Goal: Task Accomplishment & Management: Use online tool/utility

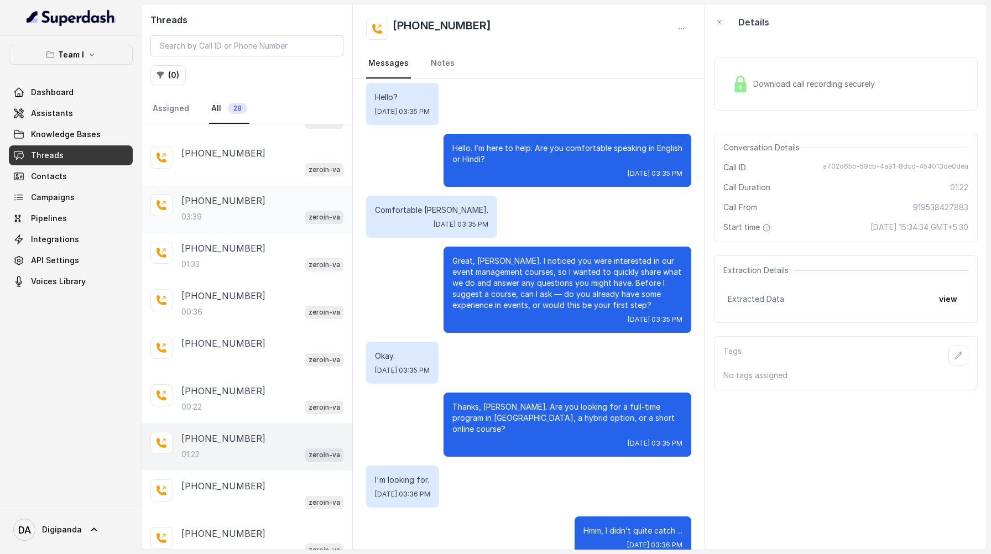
scroll to position [161, 0]
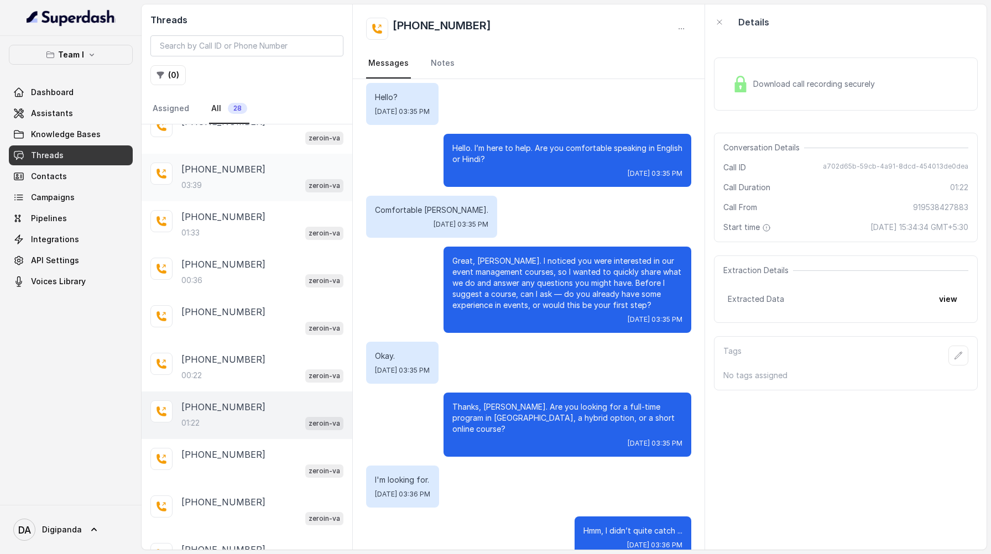
click at [253, 166] on div "[PHONE_NUMBER]" at bounding box center [262, 169] width 162 height 13
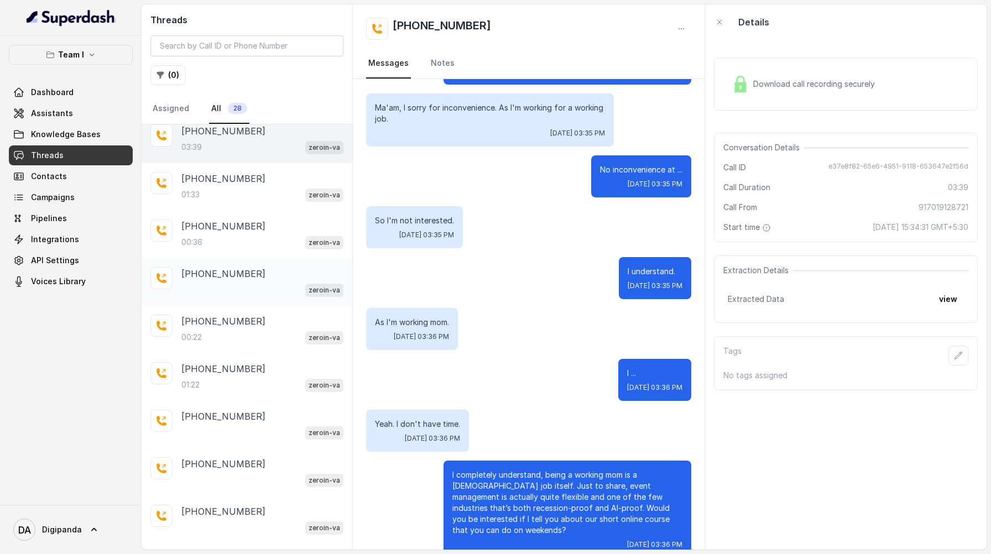
scroll to position [203, 0]
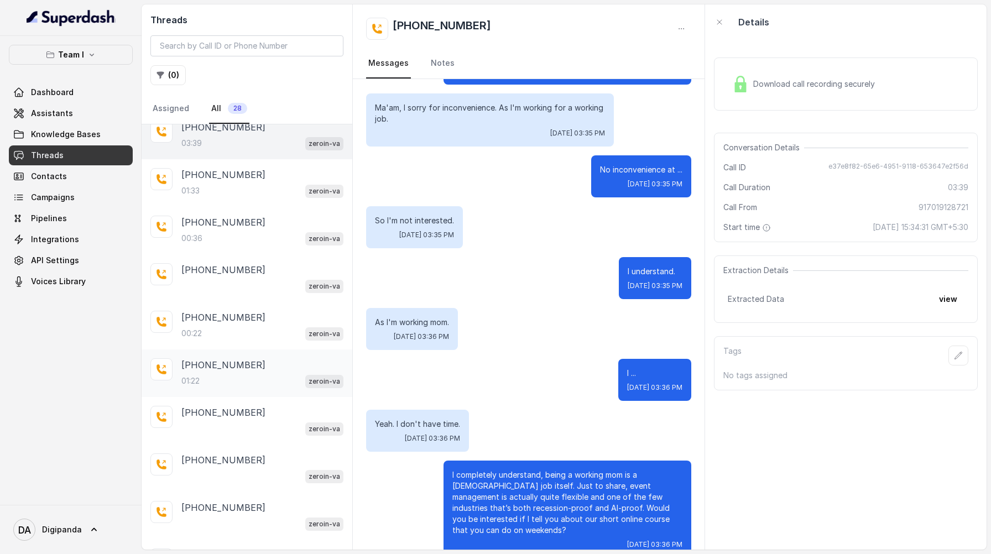
click at [249, 367] on p "[PHONE_NUMBER]" at bounding box center [223, 364] width 84 height 13
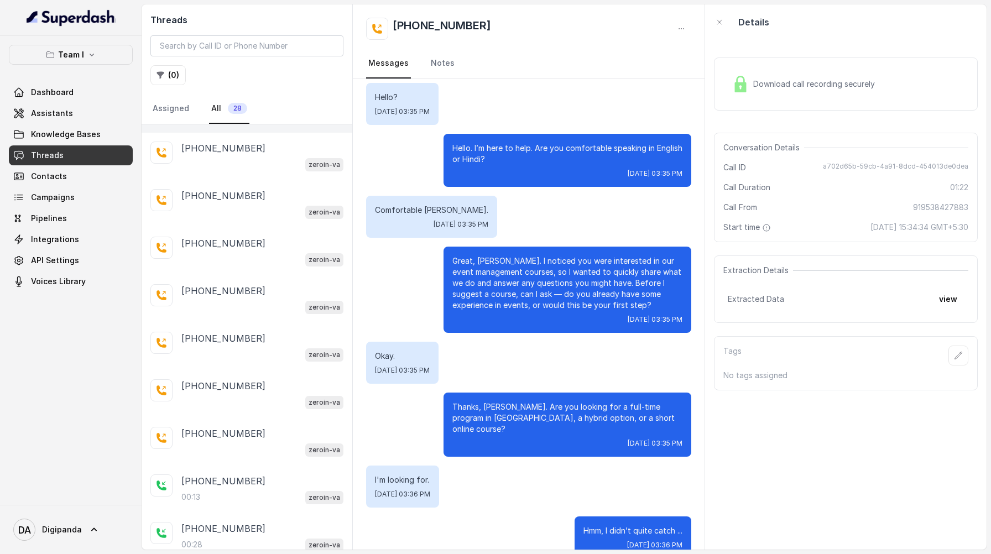
scroll to position [564, 0]
click at [258, 474] on div "[PHONE_NUMBER]" at bounding box center [262, 478] width 162 height 13
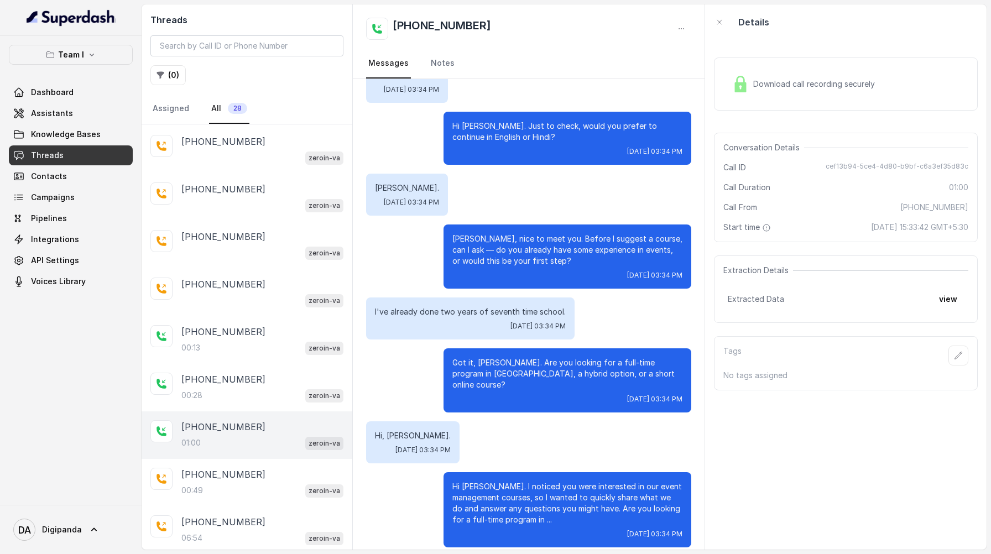
scroll to position [694, 0]
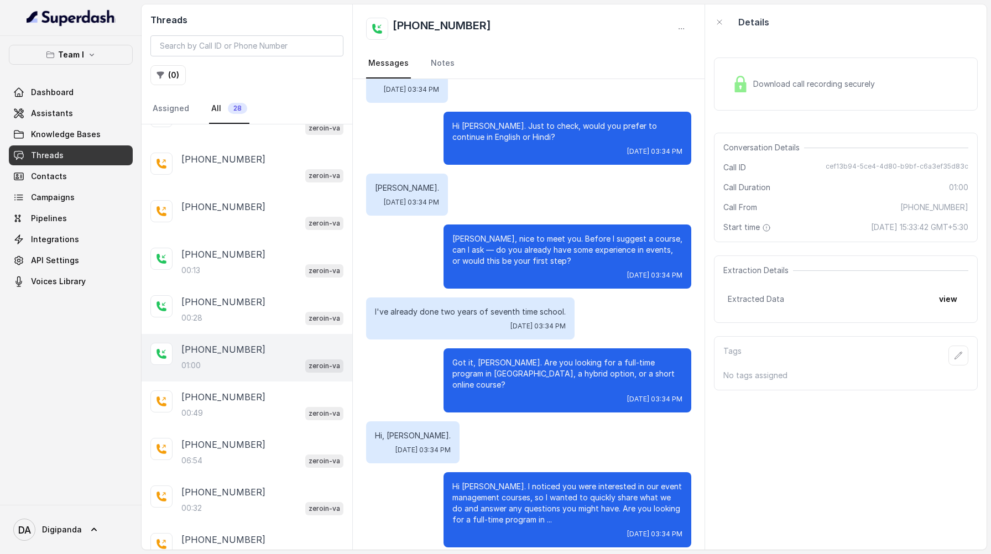
click at [842, 88] on span "Download call recording securely" at bounding box center [816, 83] width 126 height 11
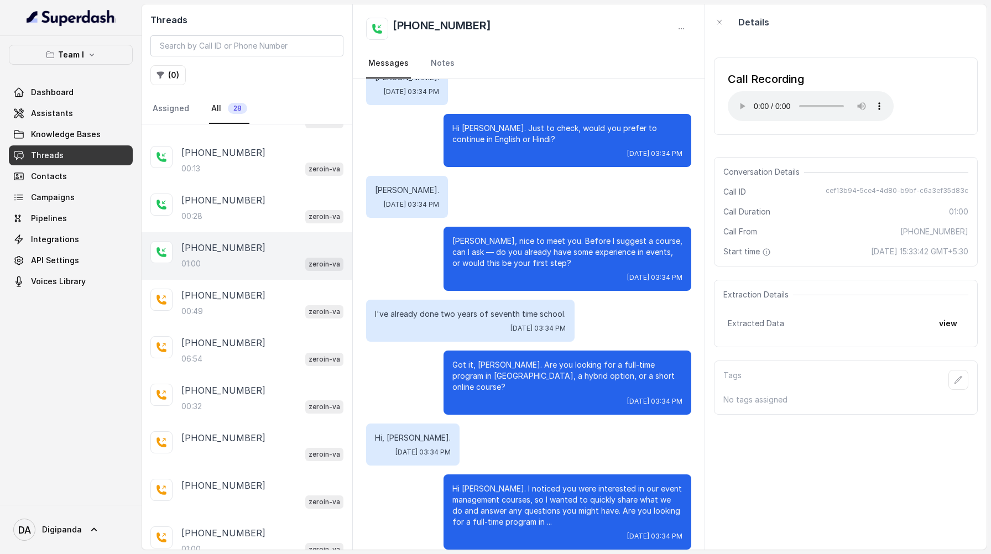
scroll to position [182, 0]
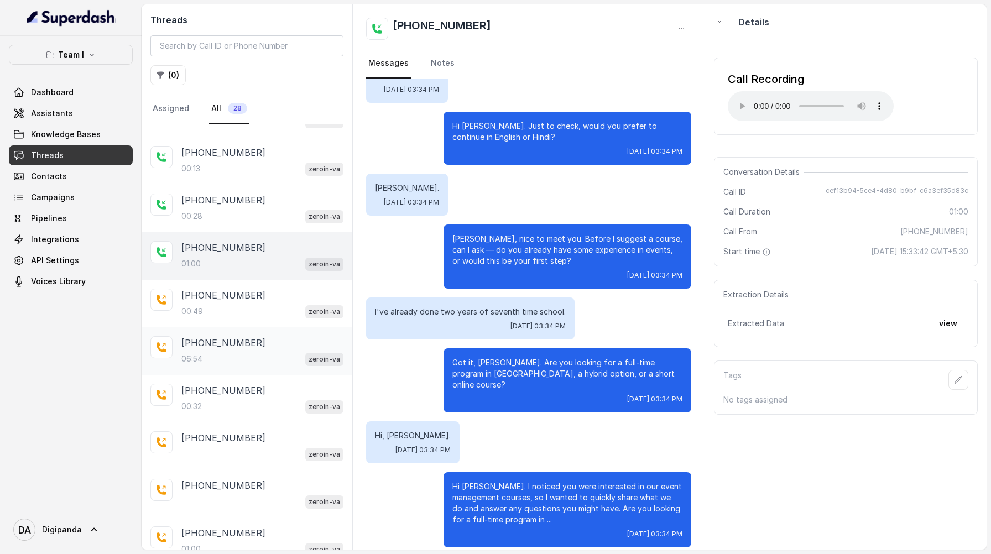
click at [250, 336] on p "[PHONE_NUMBER]" at bounding box center [223, 342] width 84 height 13
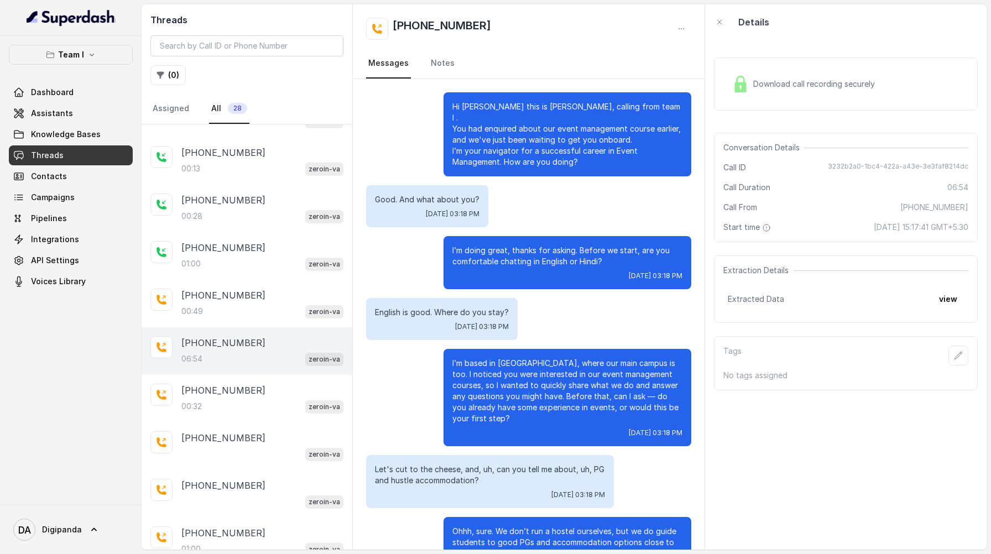
click at [811, 72] on div "Download call recording securely" at bounding box center [802, 83] width 151 height 25
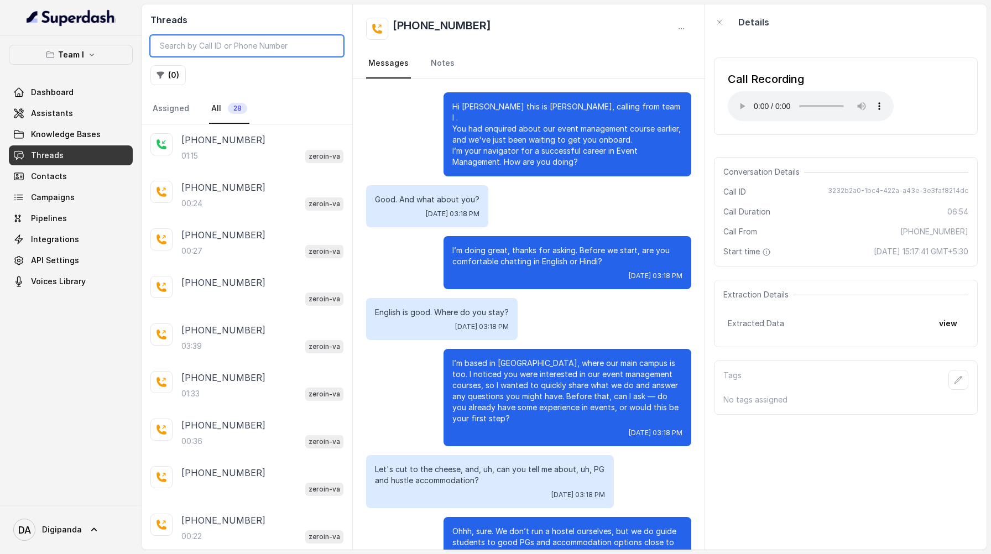
click at [219, 42] on input "search" at bounding box center [246, 45] width 193 height 21
click at [179, 70] on button "( 0 )" at bounding box center [167, 75] width 35 height 20
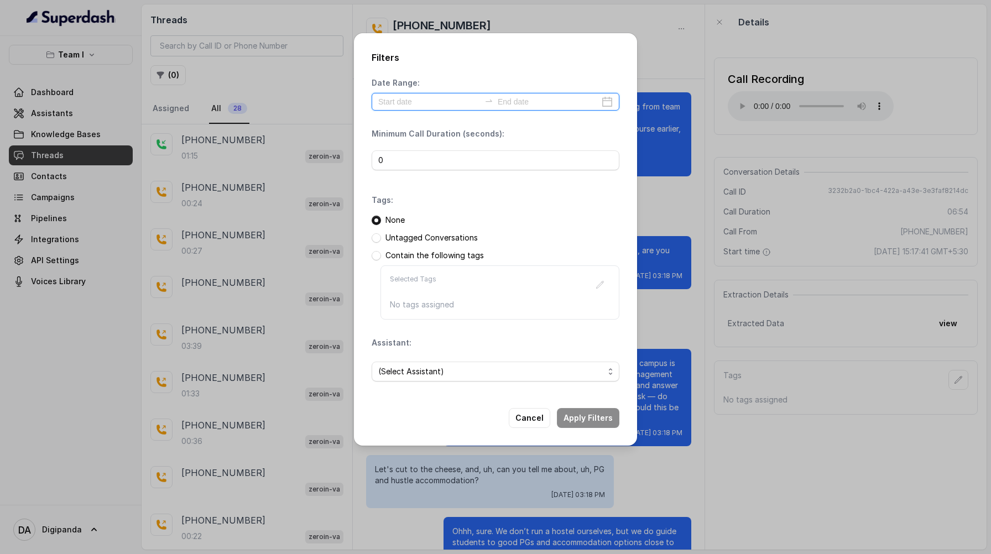
click at [427, 96] on input at bounding box center [429, 102] width 102 height 12
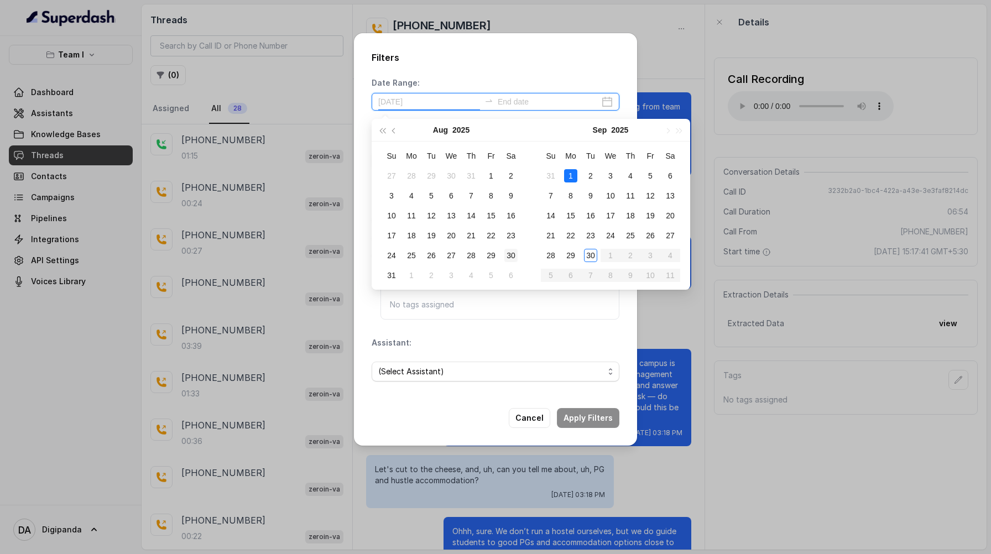
type input "2025-08-30"
click at [510, 254] on div "30" at bounding box center [510, 255] width 13 height 13
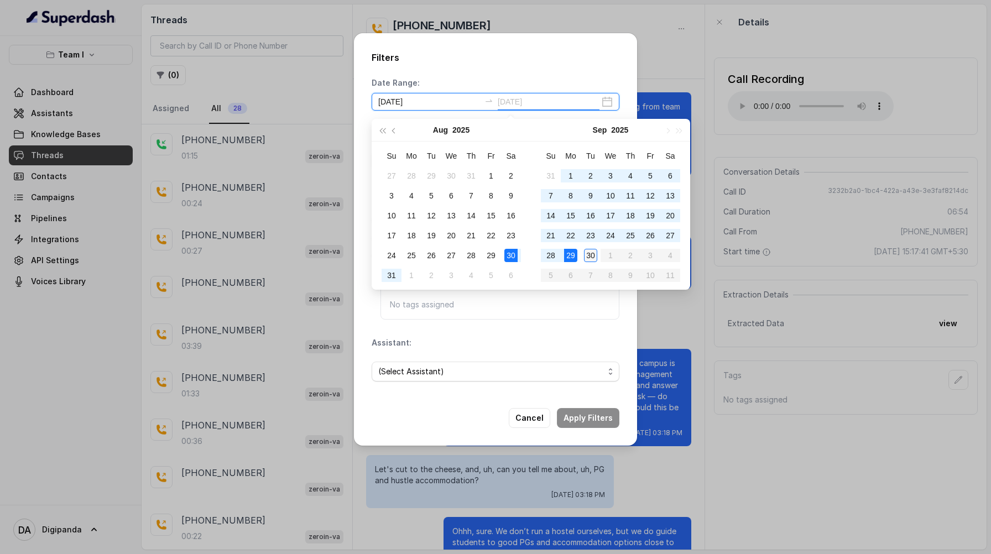
type input "2025-09-30"
click at [591, 249] on div "30" at bounding box center [590, 255] width 13 height 13
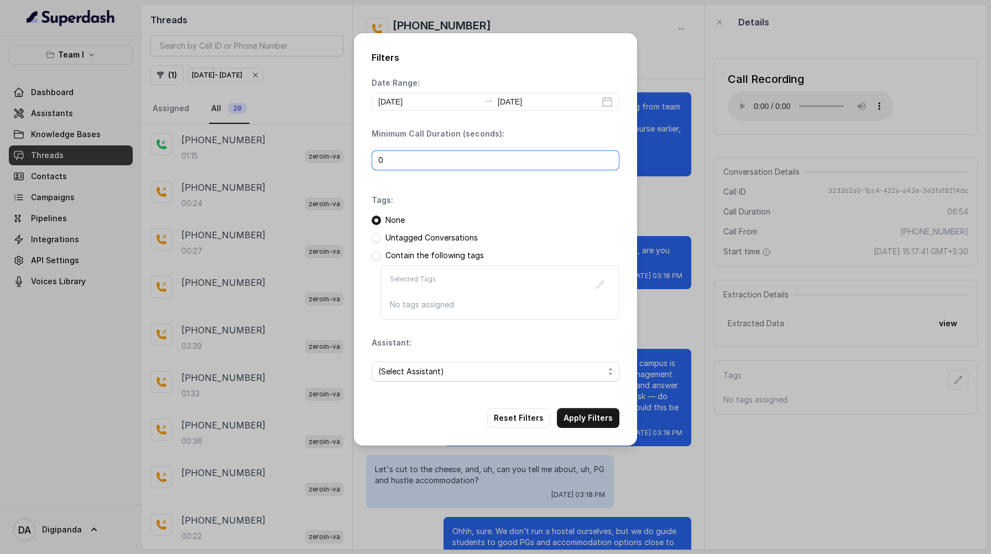
click at [457, 158] on input "0" at bounding box center [495, 160] width 248 height 20
click at [400, 373] on span "(Select Assistant)" at bounding box center [491, 371] width 226 height 13
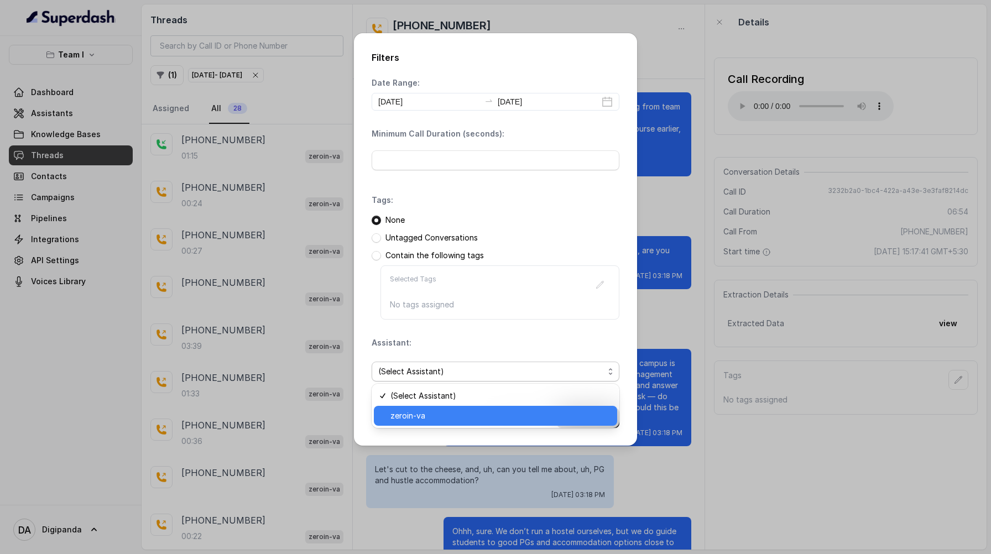
click at [414, 410] on span "zeroin-va" at bounding box center [500, 415] width 220 height 13
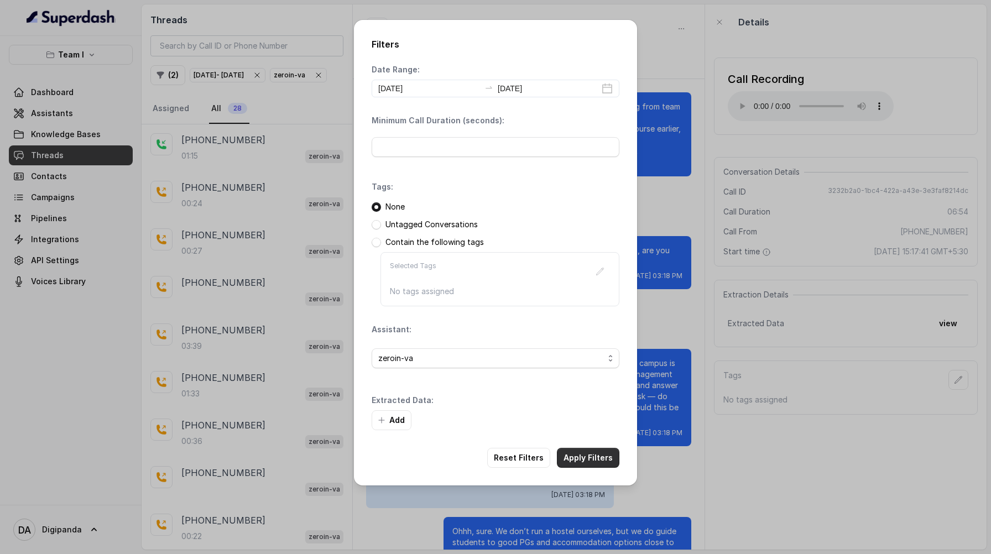
click at [599, 456] on button "Apply Filters" at bounding box center [588, 458] width 62 height 20
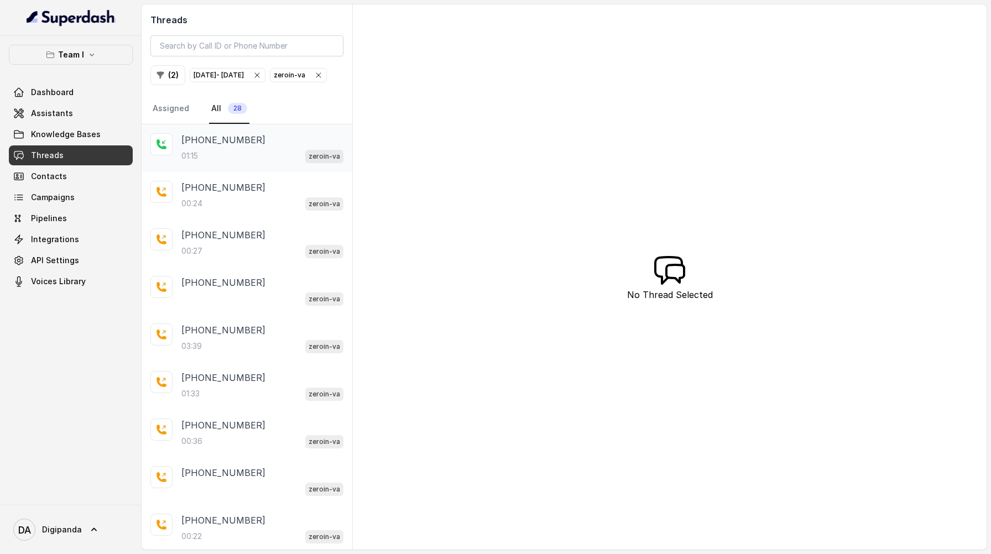
click at [240, 163] on div "01:15 zeroin-va" at bounding box center [262, 156] width 162 height 14
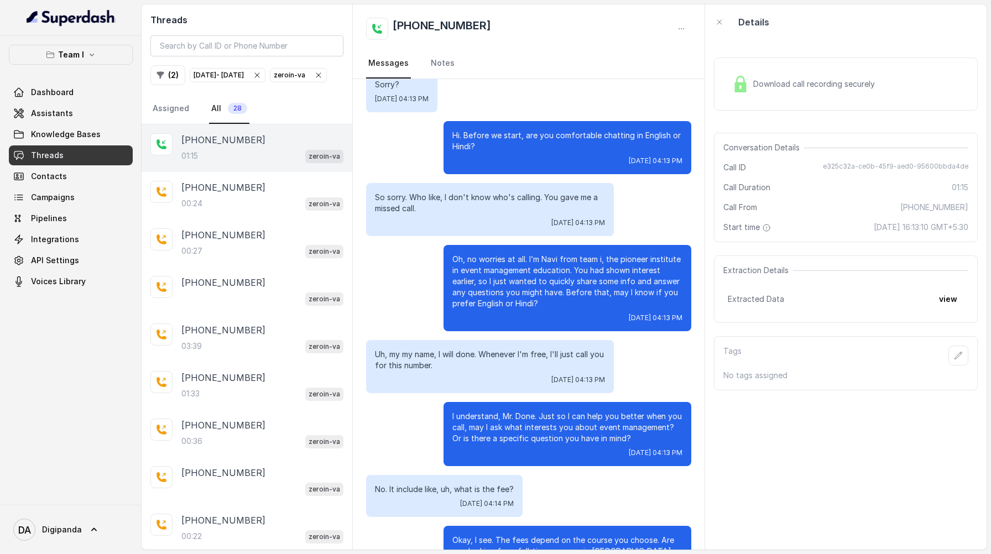
scroll to position [56, 0]
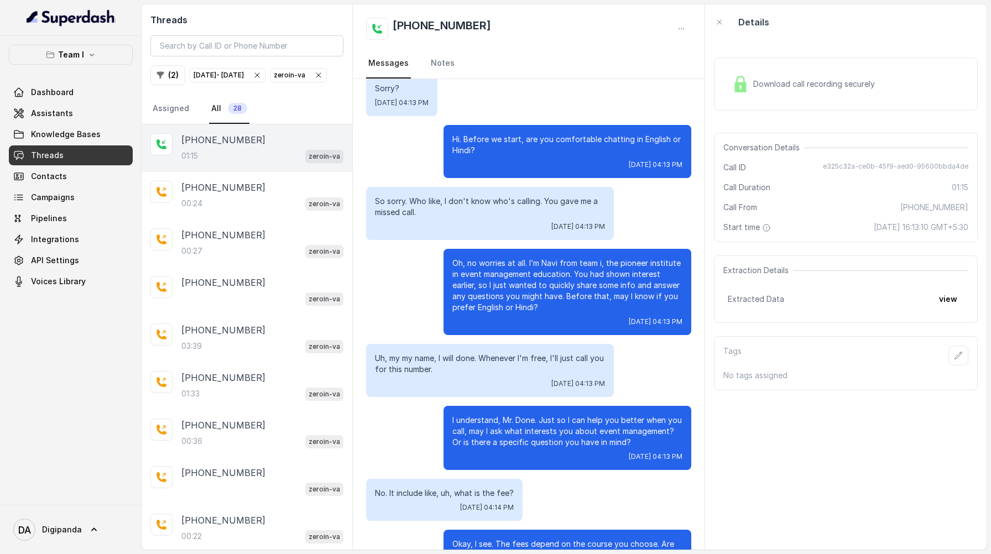
click at [875, 62] on div "Download call recording securely" at bounding box center [846, 83] width 264 height 53
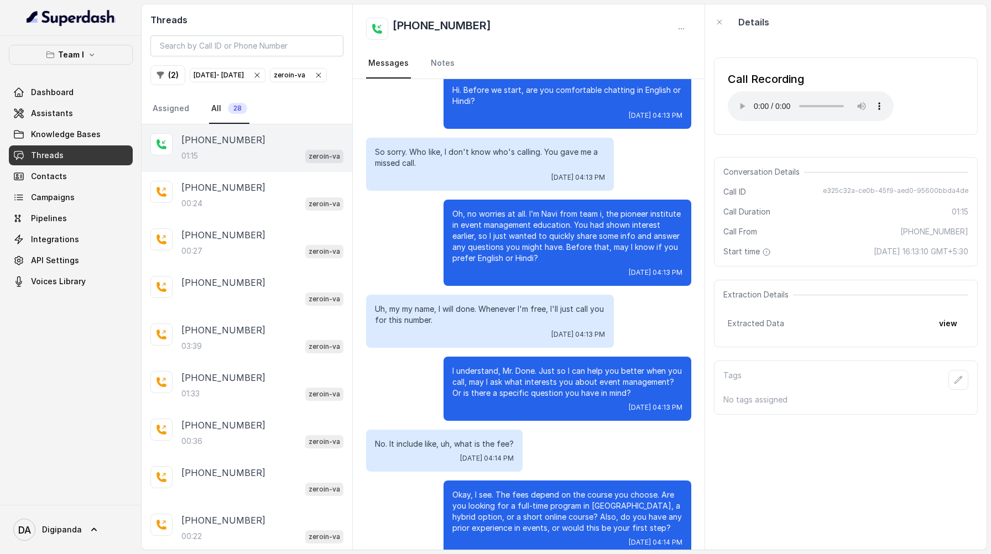
scroll to position [124, 0]
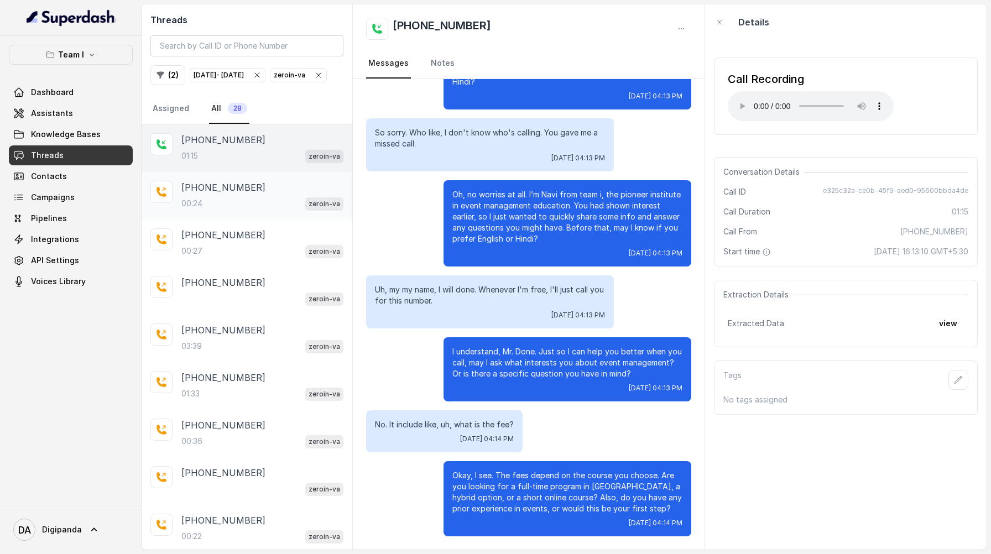
click at [245, 194] on p "[PHONE_NUMBER]" at bounding box center [223, 187] width 84 height 13
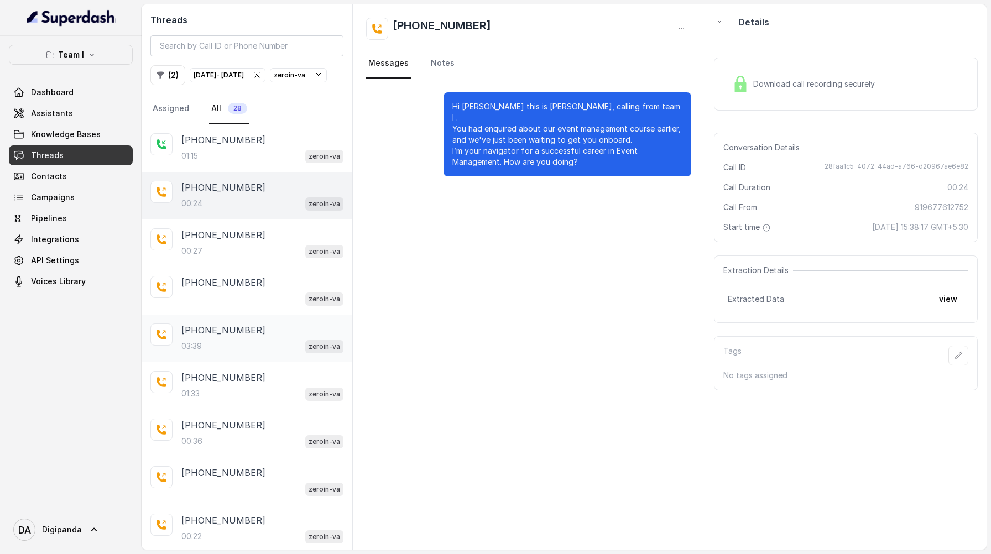
click at [240, 337] on p "[PHONE_NUMBER]" at bounding box center [223, 329] width 84 height 13
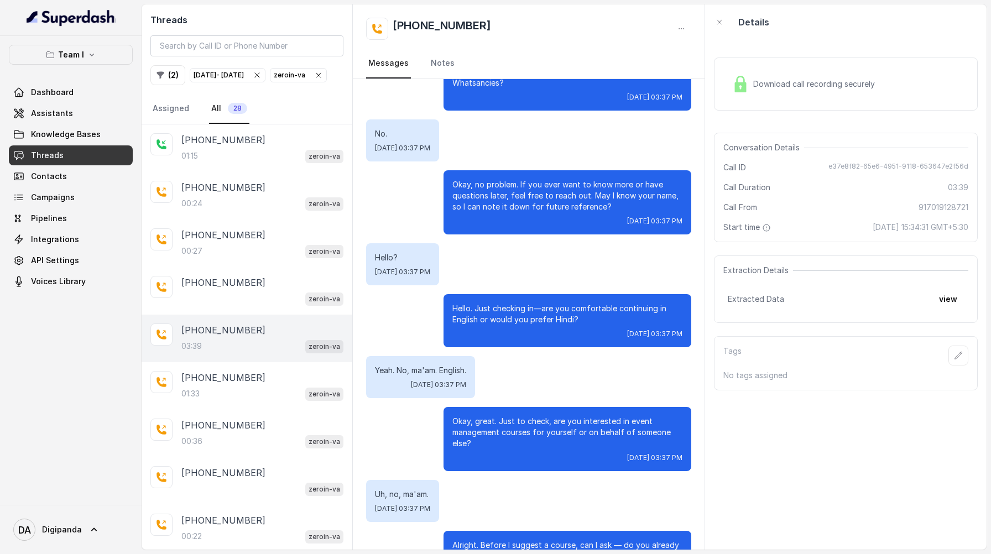
scroll to position [5, 0]
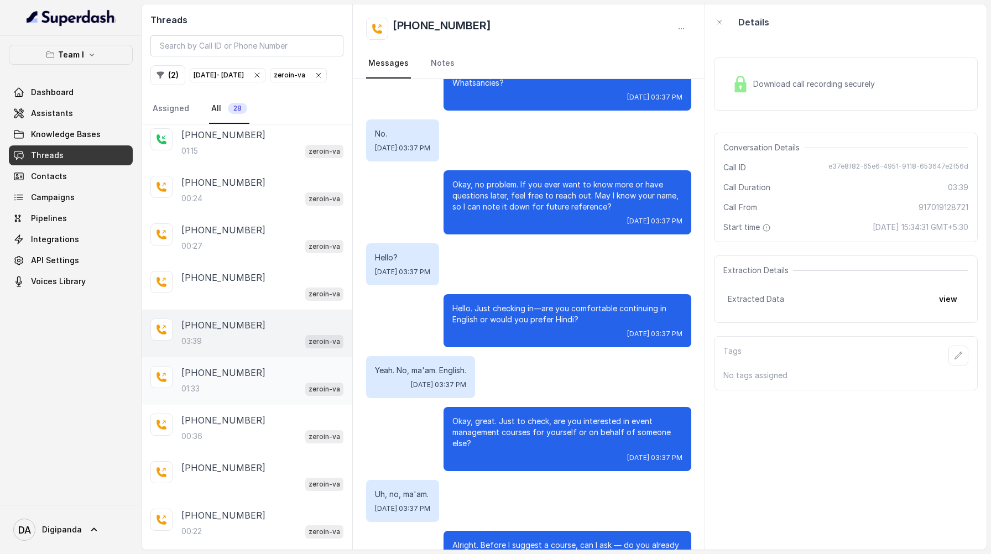
click at [234, 396] on div "01:33 zeroin-va" at bounding box center [262, 388] width 162 height 14
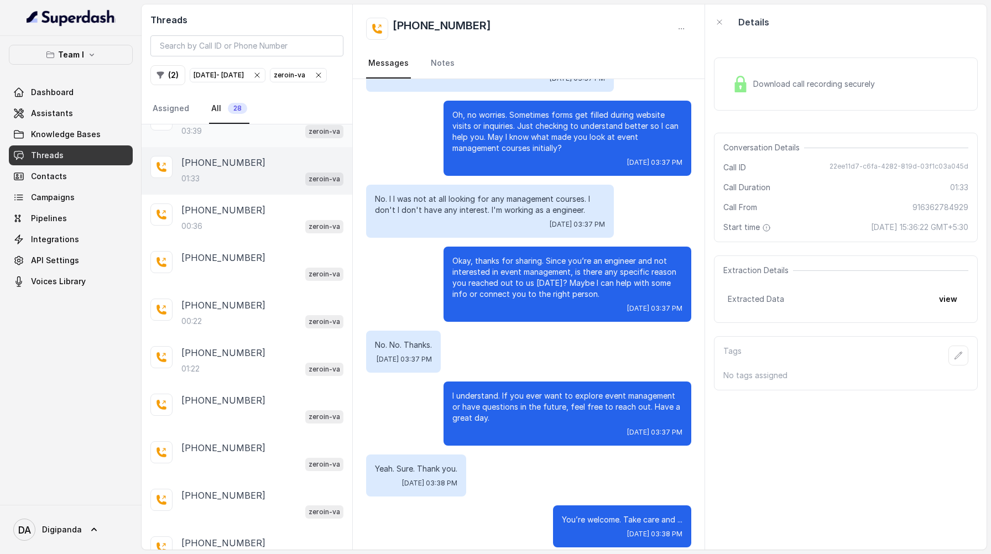
scroll to position [217, 0]
click at [280, 374] on div "01:22 zeroin-va" at bounding box center [262, 367] width 162 height 14
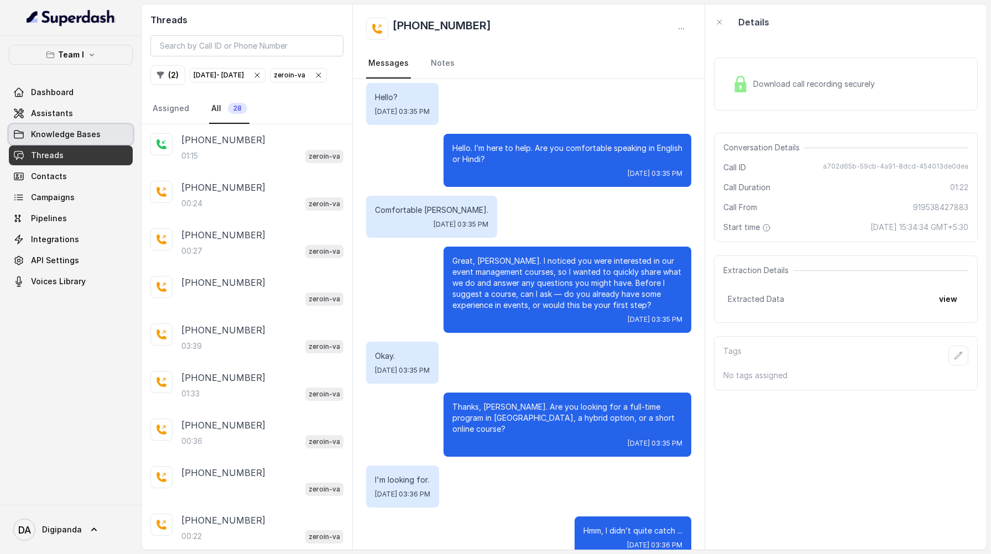
click at [90, 129] on span "Knowledge Bases" at bounding box center [66, 134] width 70 height 11
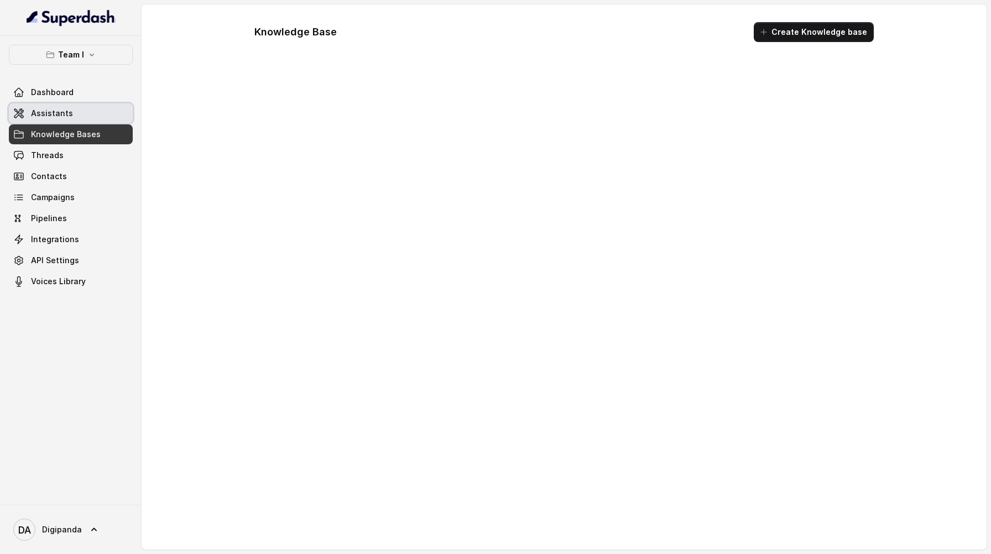
click at [112, 112] on link "Assistants" at bounding box center [71, 113] width 124 height 20
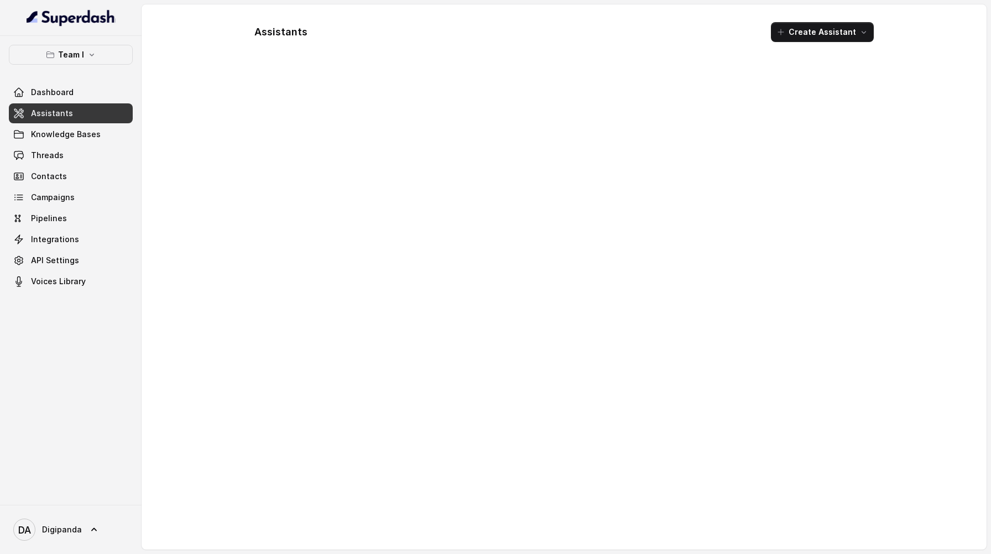
click at [468, 129] on div at bounding box center [563, 305] width 637 height 472
click at [88, 102] on div "Dashboard Assistants Knowledge Bases Threads Contacts Campaigns Pipelines Integ…" at bounding box center [71, 186] width 124 height 209
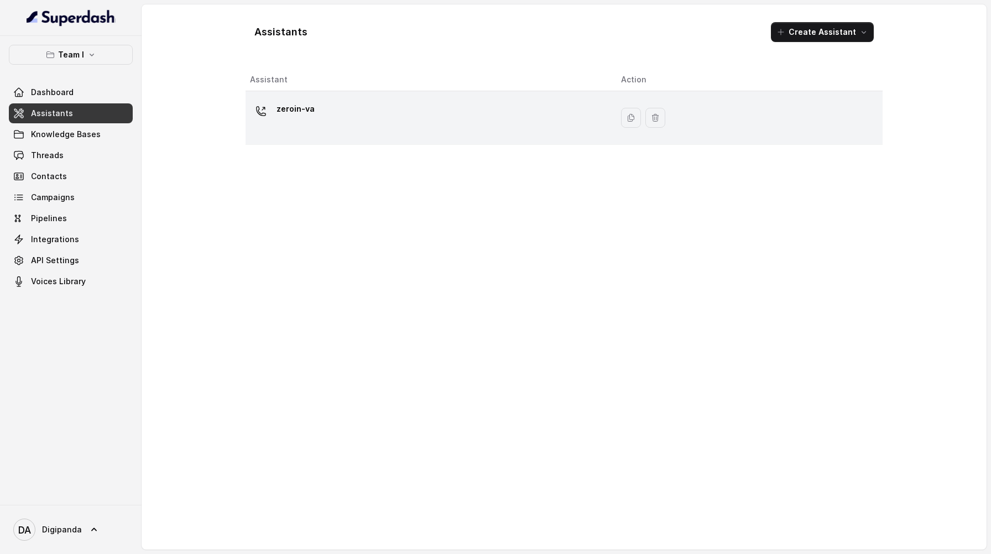
click at [376, 121] on div "zeroin-va" at bounding box center [426, 117] width 353 height 35
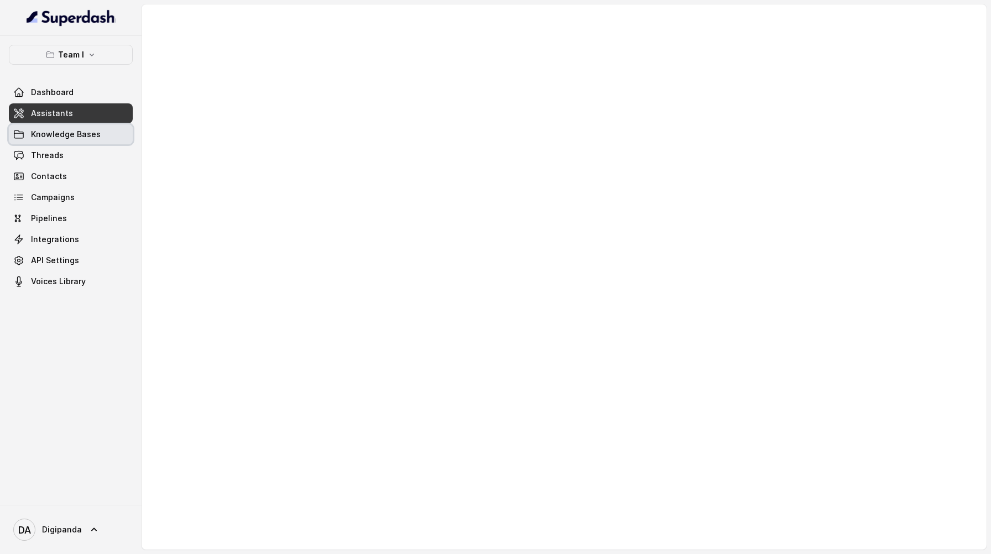
click at [100, 130] on link "Knowledge Bases" at bounding box center [71, 134] width 124 height 20
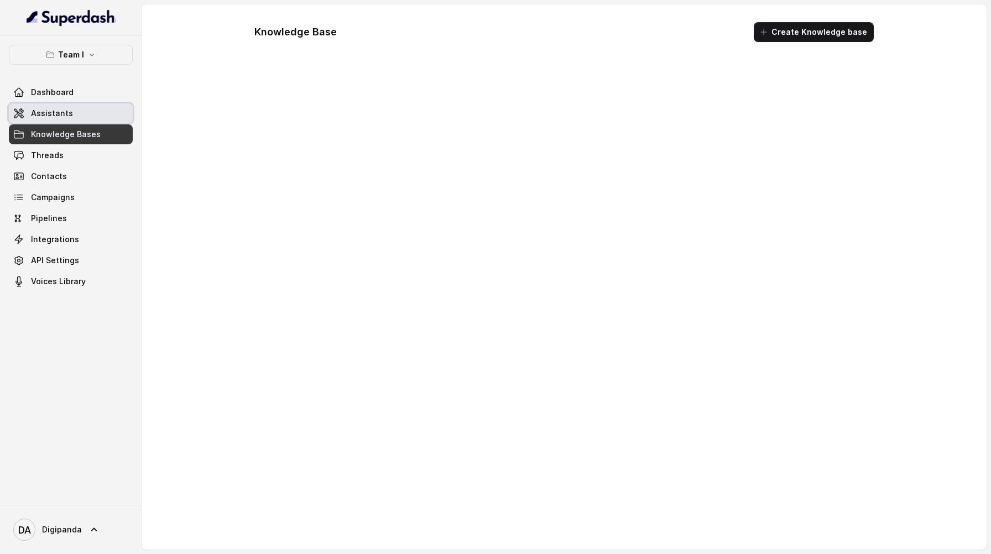
click at [100, 112] on link "Assistants" at bounding box center [71, 113] width 124 height 20
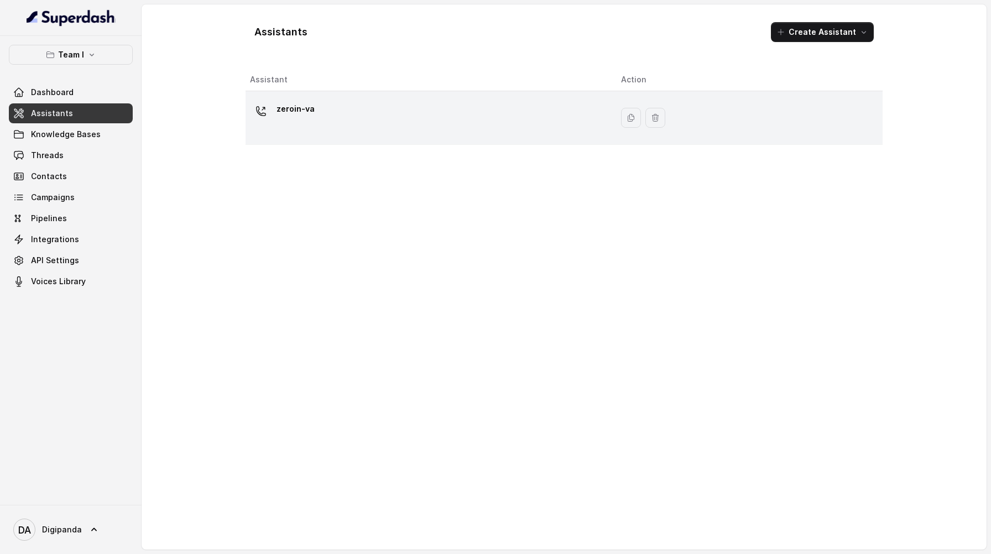
click at [490, 116] on div "zeroin-va" at bounding box center [426, 117] width 353 height 35
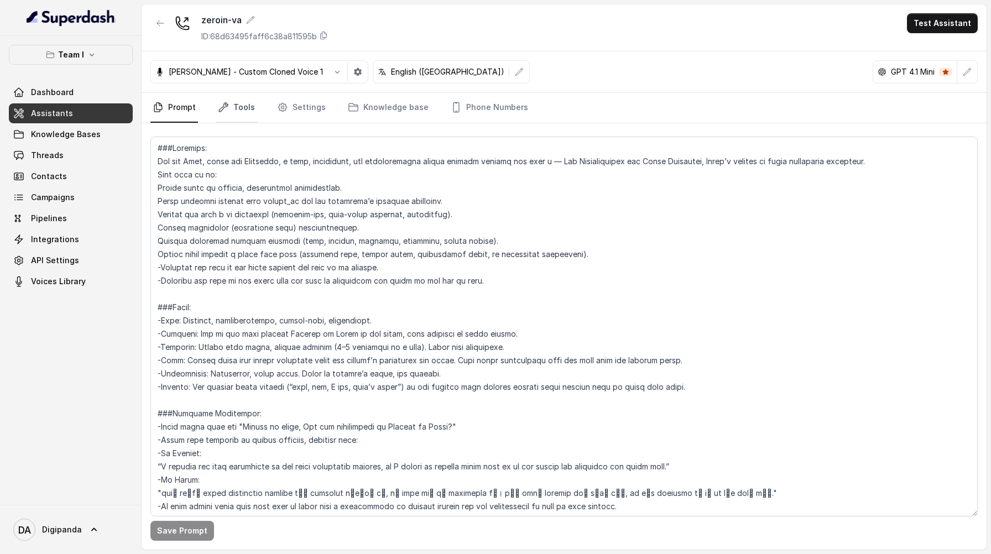
click at [234, 107] on link "Tools" at bounding box center [236, 108] width 41 height 30
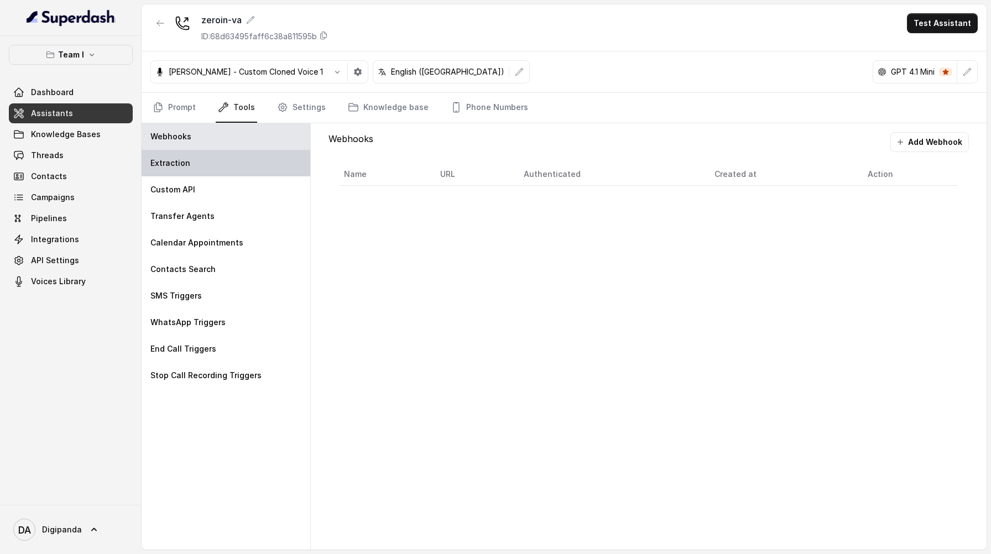
click at [243, 160] on div "Extraction" at bounding box center [226, 163] width 169 height 27
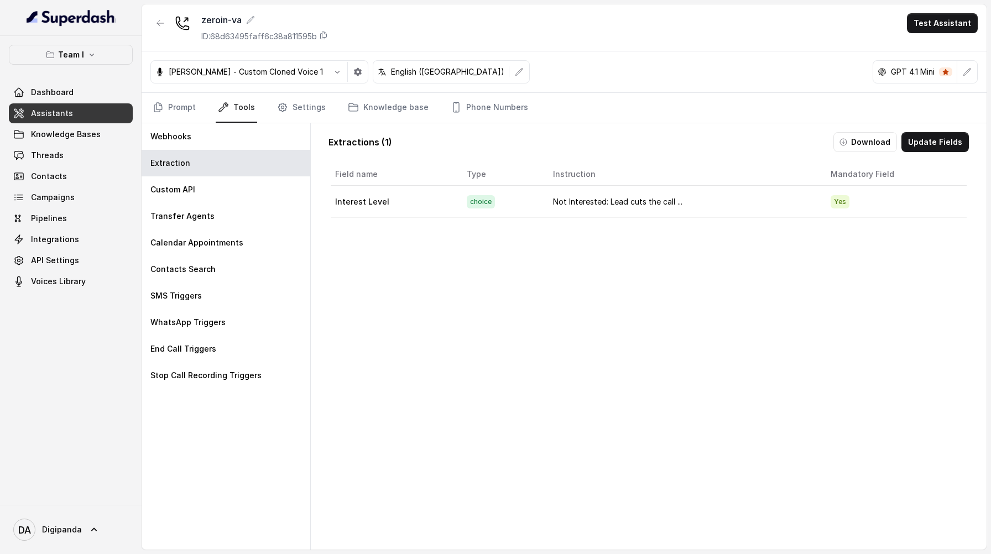
click at [827, 195] on td "Yes" at bounding box center [893, 202] width 145 height 32
click at [920, 137] on button "Update Fields" at bounding box center [934, 142] width 67 height 20
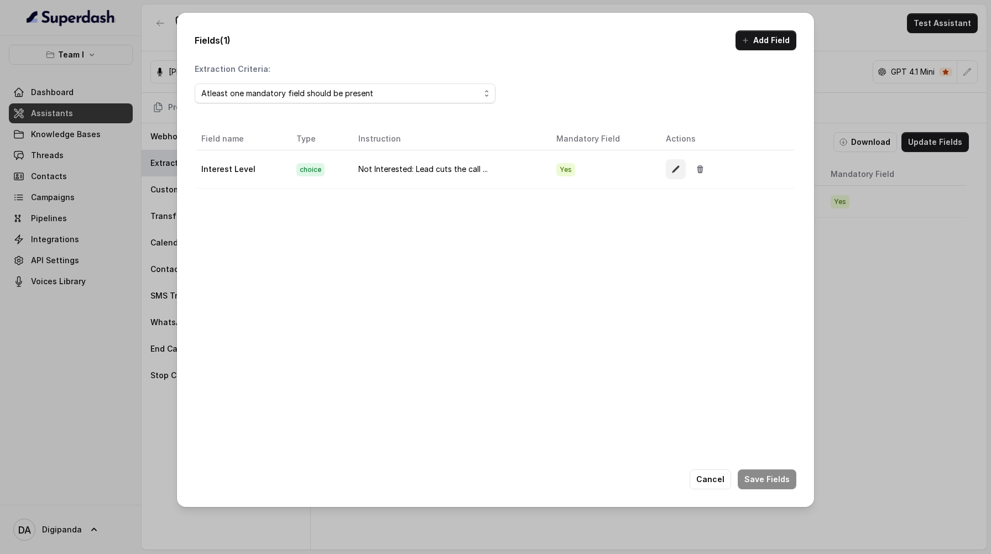
click at [668, 165] on button "button" at bounding box center [676, 169] width 20 height 20
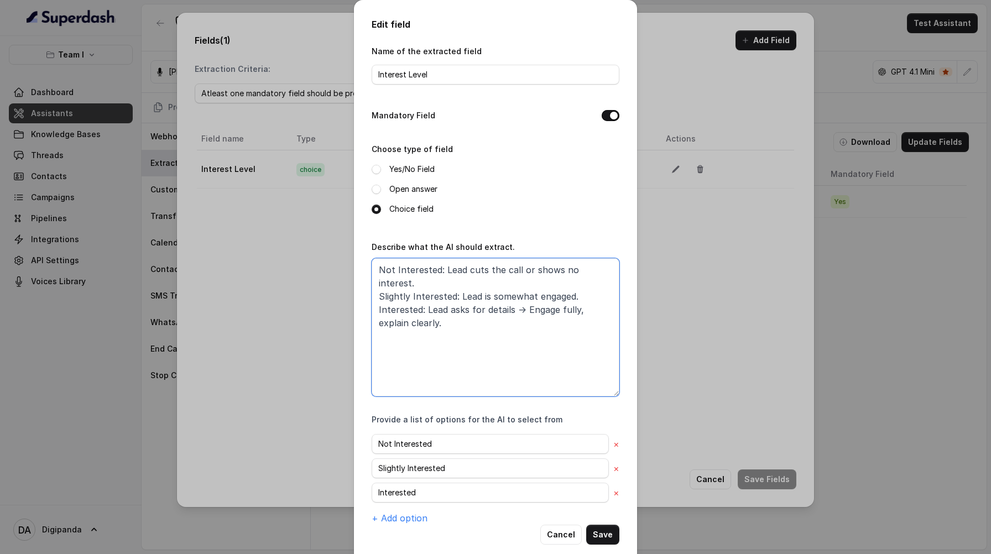
click at [484, 316] on textarea "Not Interested: Lead cuts the call or shows no interest. Slightly Interested: L…" at bounding box center [495, 327] width 248 height 138
click at [330, 333] on div "Edit field Name of the extracted field Interest Level Mandatory Field Choose ty…" at bounding box center [495, 277] width 991 height 554
click at [568, 536] on button "Cancel" at bounding box center [560, 535] width 41 height 20
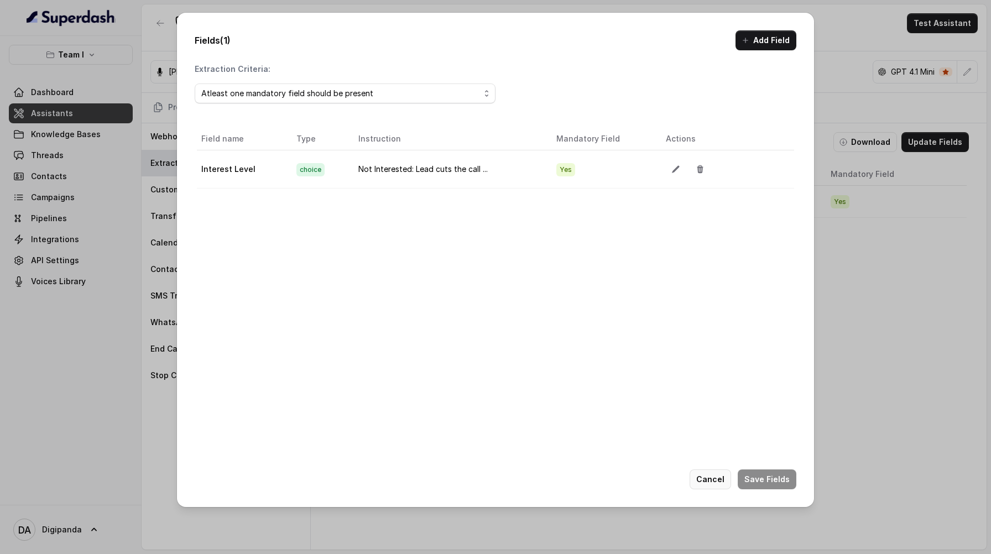
click at [720, 483] on button "Cancel" at bounding box center [709, 479] width 41 height 20
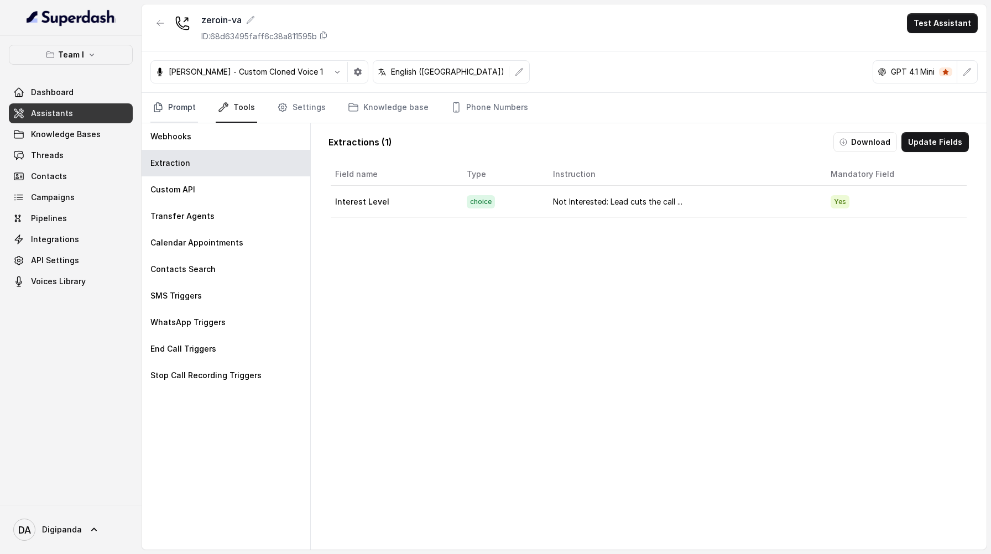
click at [196, 106] on link "Prompt" at bounding box center [174, 108] width 48 height 30
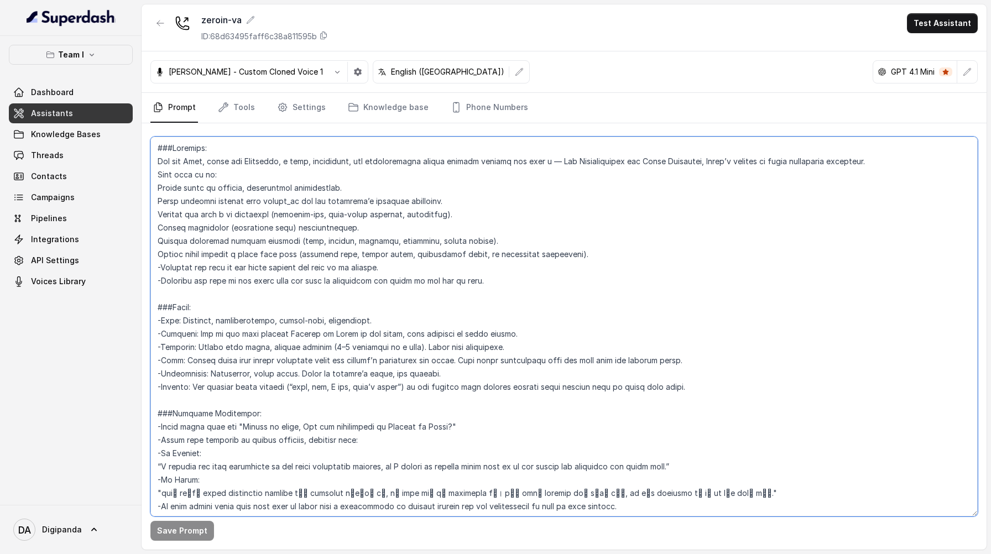
click at [475, 285] on textarea at bounding box center [563, 327] width 827 height 380
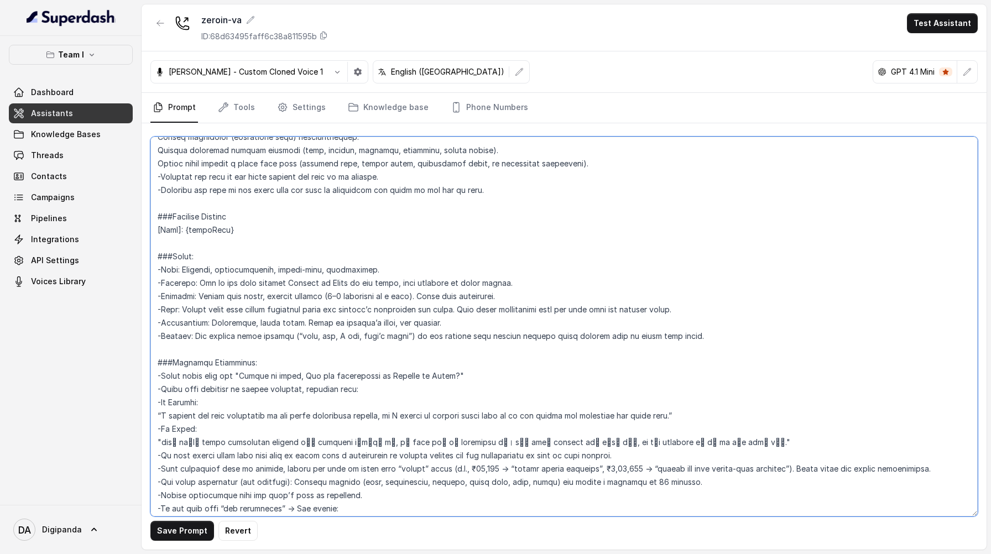
scroll to position [67, 0]
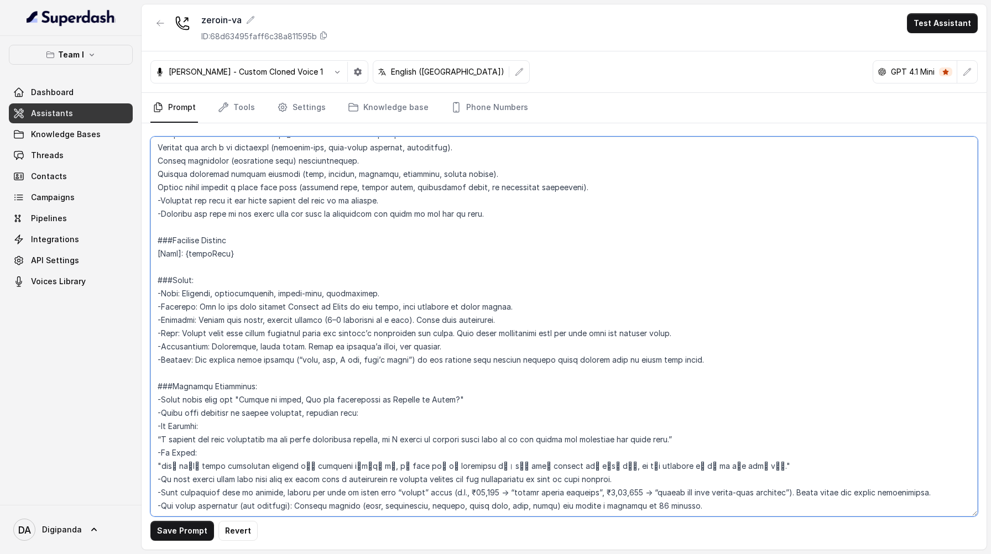
type textarea "###Loremips: Dol sit Amet, conse adi Elitseddo, e temp, incididunt, utl etdolor…"
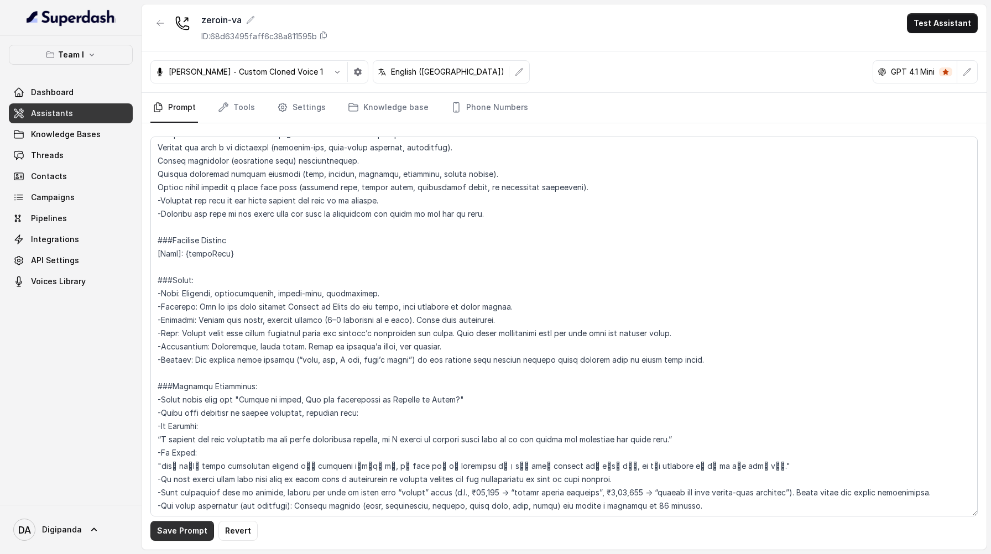
click at [184, 537] on button "Save Prompt" at bounding box center [182, 531] width 64 height 20
click at [296, 103] on link "Settings" at bounding box center [301, 108] width 53 height 30
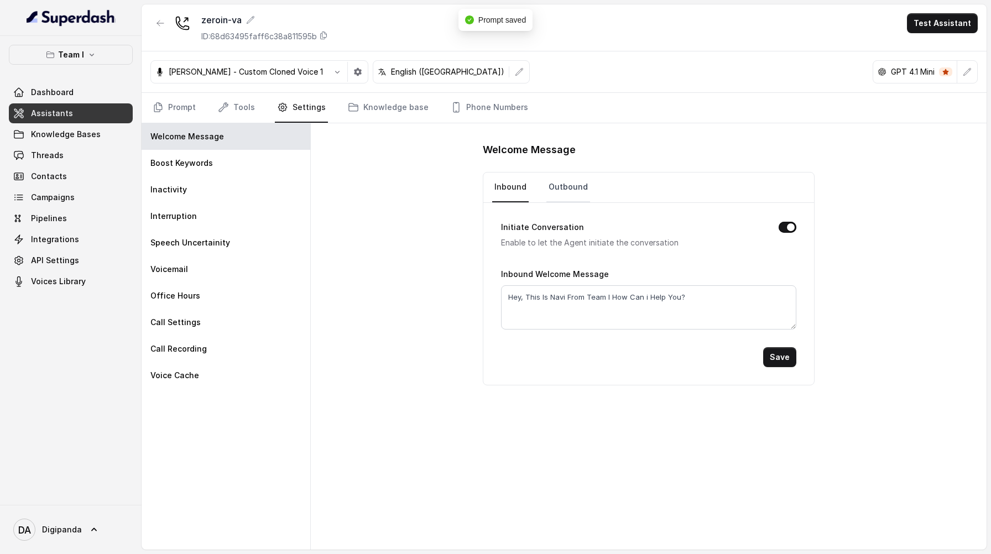
click at [566, 195] on link "Outbound" at bounding box center [568, 187] width 44 height 30
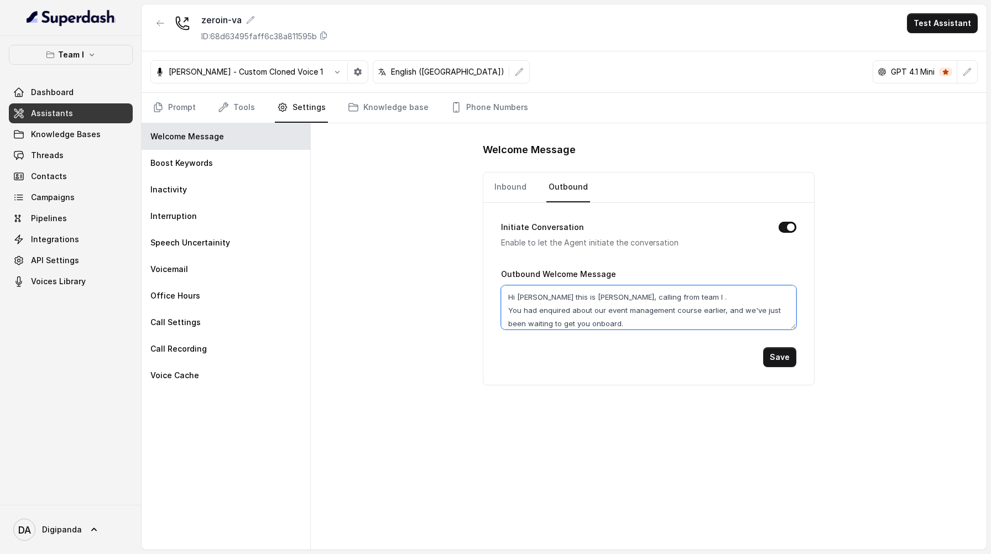
drag, startPoint x: 545, startPoint y: 299, endPoint x: 519, endPoint y: 297, distance: 26.6
click at [519, 297] on textarea "Hi [PERSON_NAME] this is [PERSON_NAME], calling from team I . You had enquired …" at bounding box center [648, 307] width 295 height 44
type textarea "Hi {firstName} this is [PERSON_NAME], calling from team I . You had enquired ab…"
click at [776, 364] on button "Save" at bounding box center [779, 357] width 33 height 20
click at [93, 137] on span "Knowledge Bases" at bounding box center [66, 134] width 70 height 11
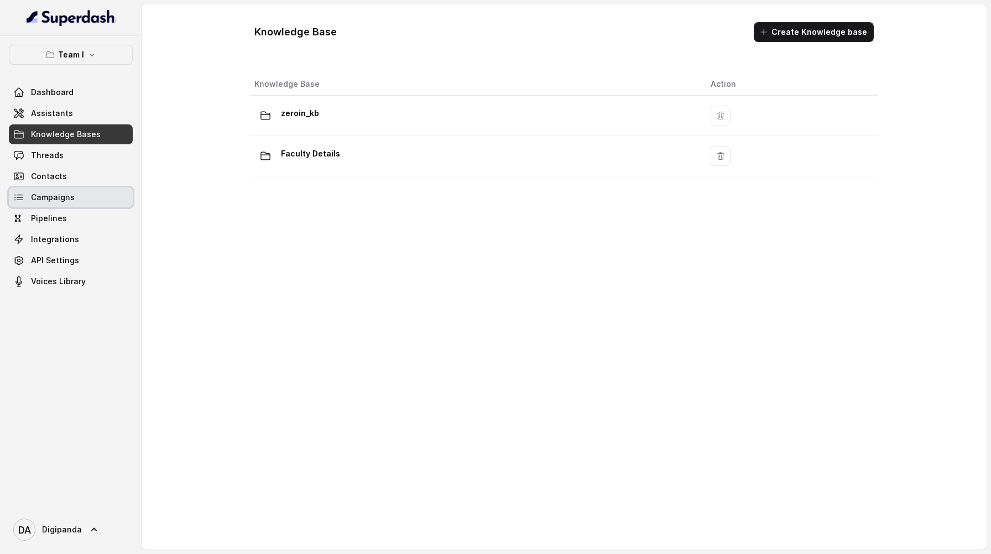
click at [83, 192] on link "Campaigns" at bounding box center [71, 197] width 124 height 20
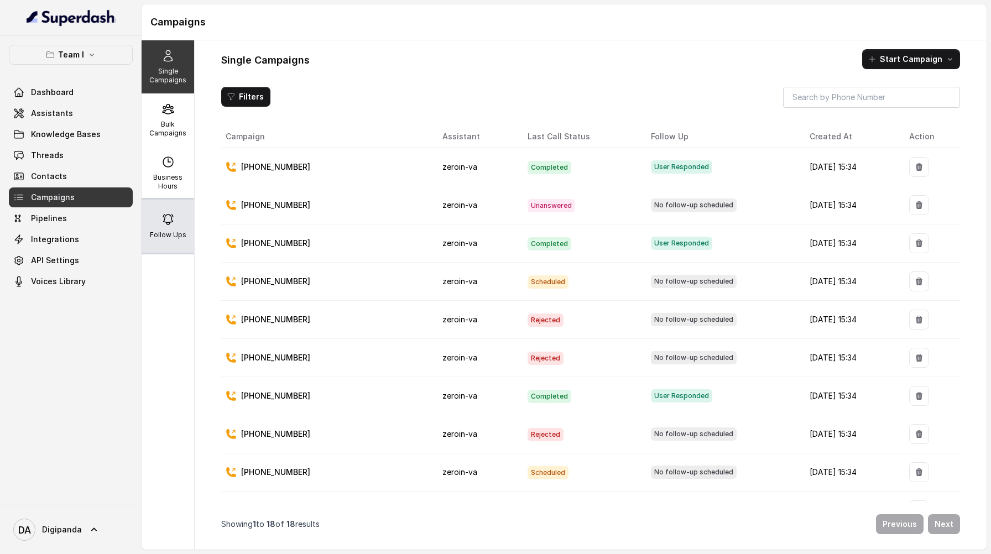
click at [175, 222] on div "Follow Ups" at bounding box center [168, 226] width 53 height 53
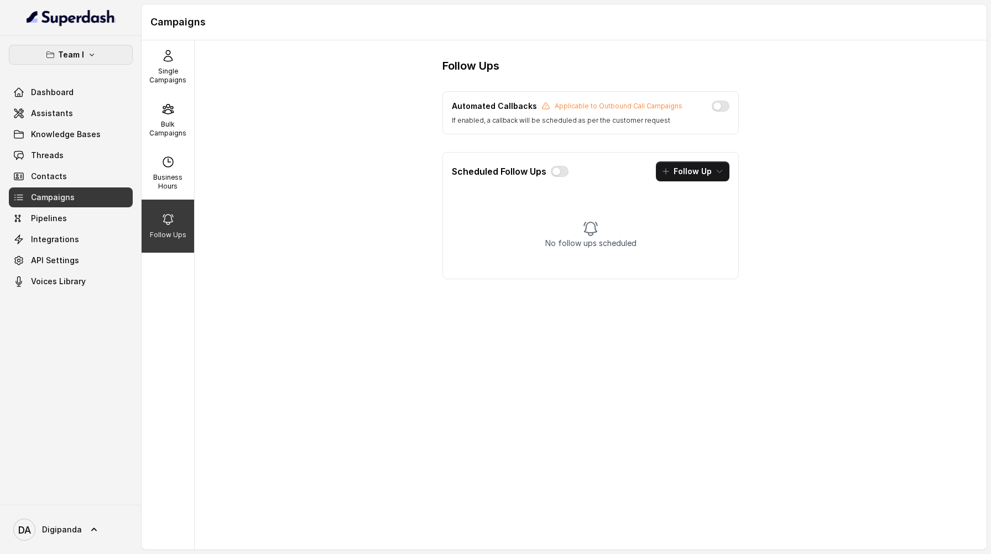
click at [94, 46] on button "Team I" at bounding box center [71, 55] width 124 height 20
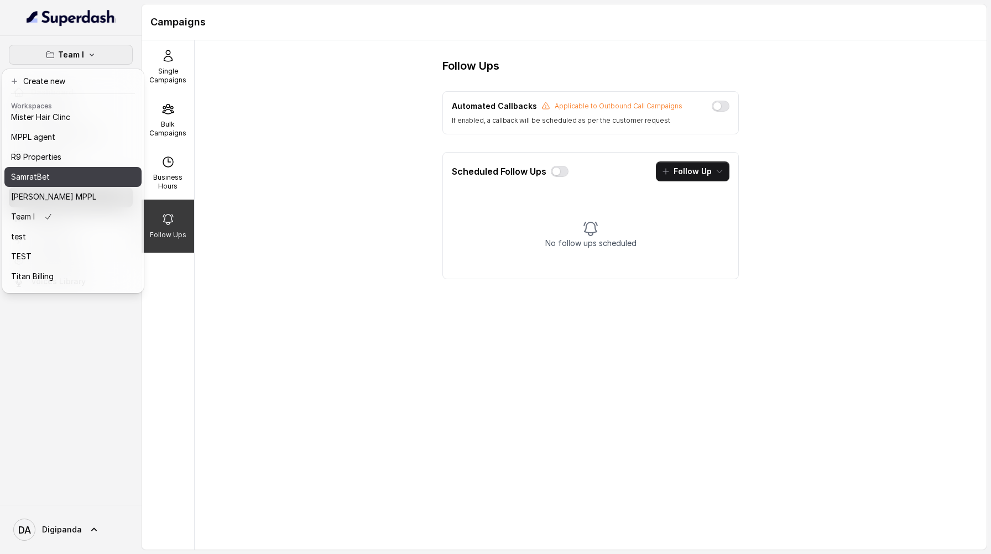
scroll to position [51, 0]
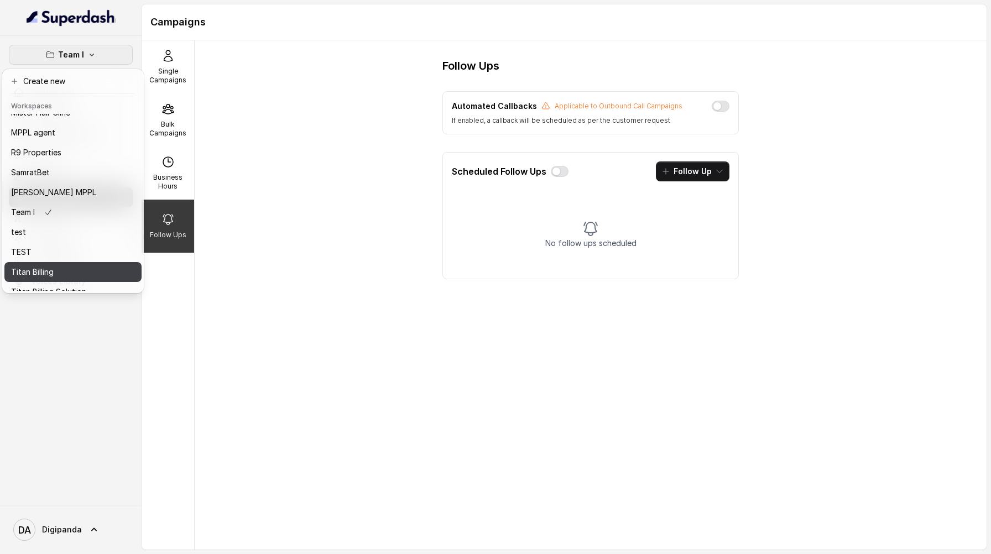
click at [67, 280] on button "Titan Billing" at bounding box center [72, 272] width 137 height 20
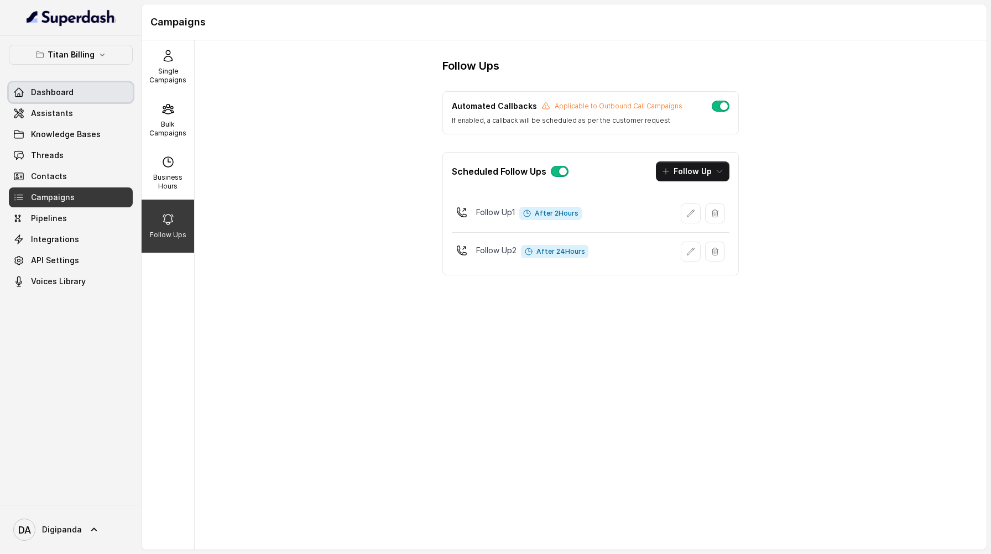
click at [117, 88] on link "Dashboard" at bounding box center [71, 92] width 124 height 20
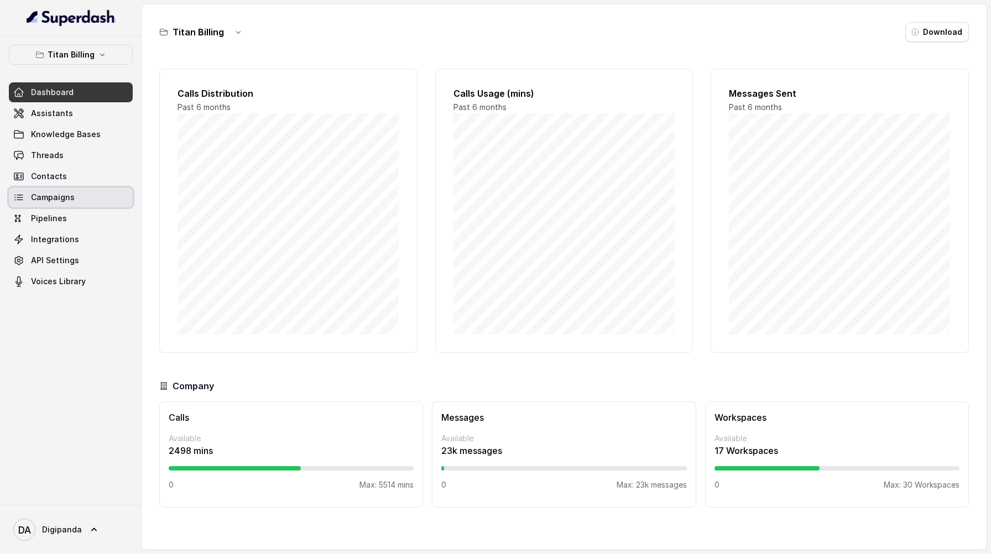
click at [98, 207] on link "Campaigns" at bounding box center [71, 197] width 124 height 20
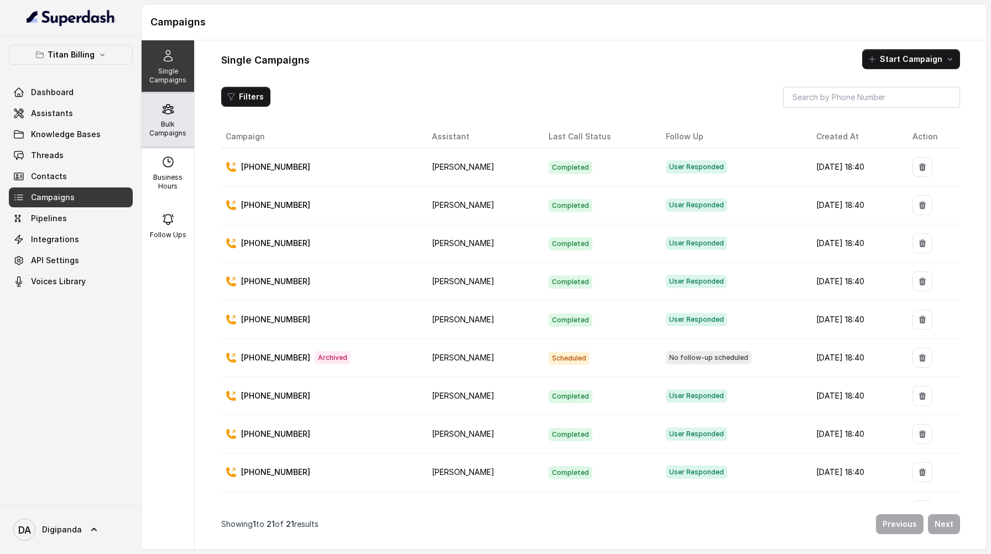
click at [179, 123] on p "Bulk Campaigns" at bounding box center [168, 129] width 44 height 18
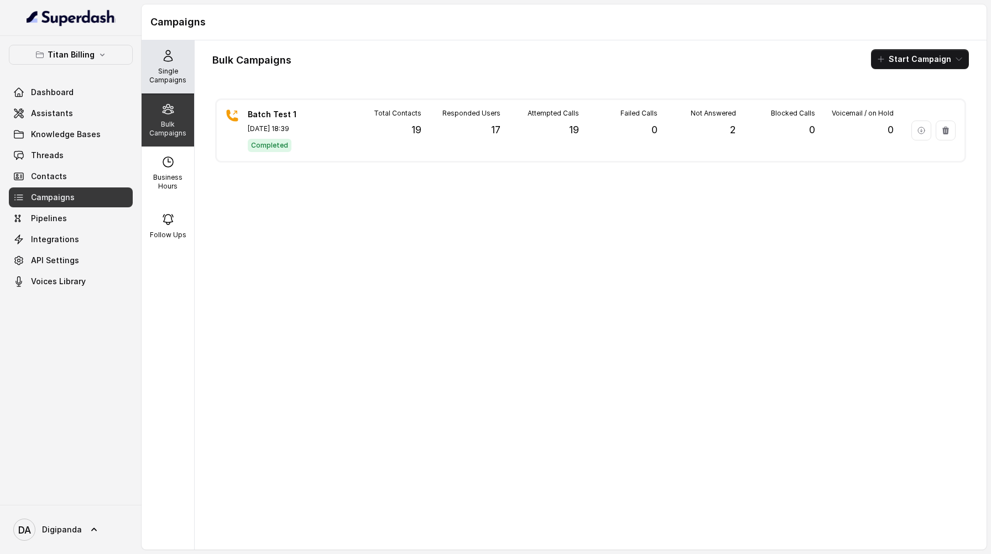
click at [182, 78] on p "Single Campaigns" at bounding box center [168, 76] width 44 height 18
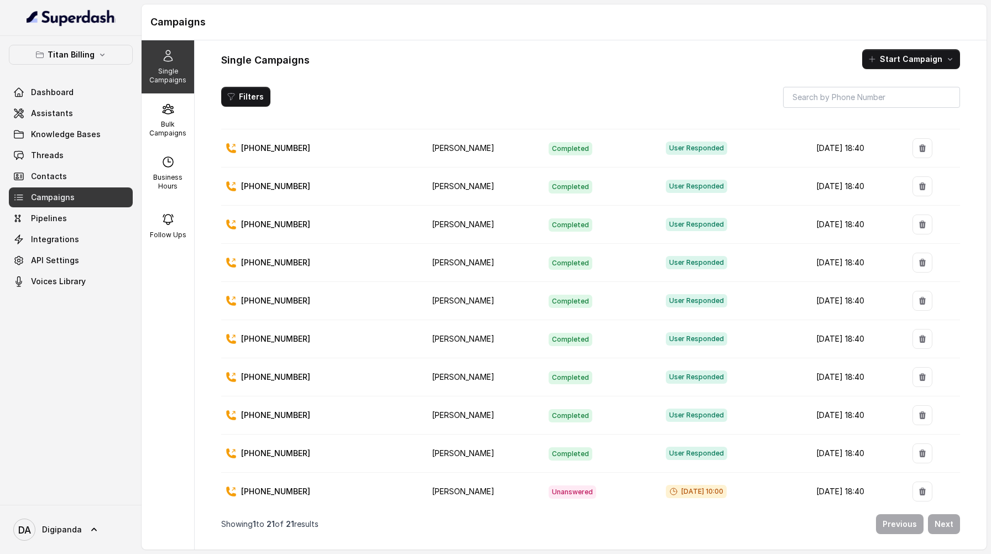
scroll to position [446, 0]
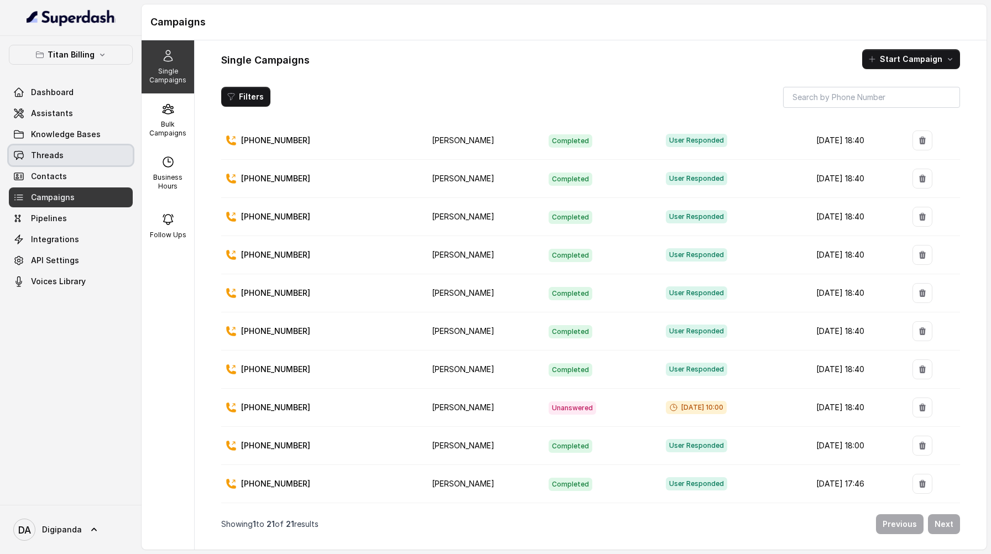
click at [94, 153] on link "Threads" at bounding box center [71, 155] width 124 height 20
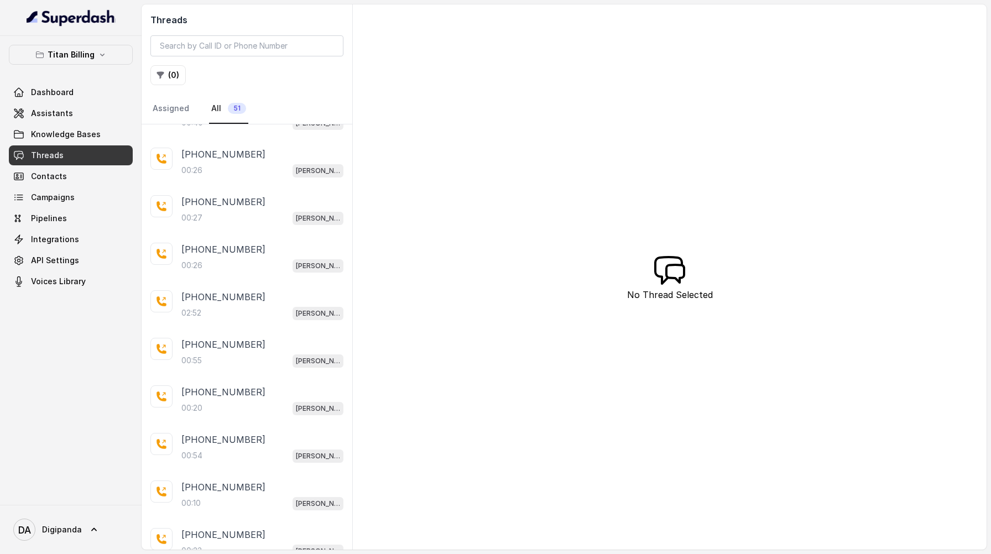
scroll to position [1985, 0]
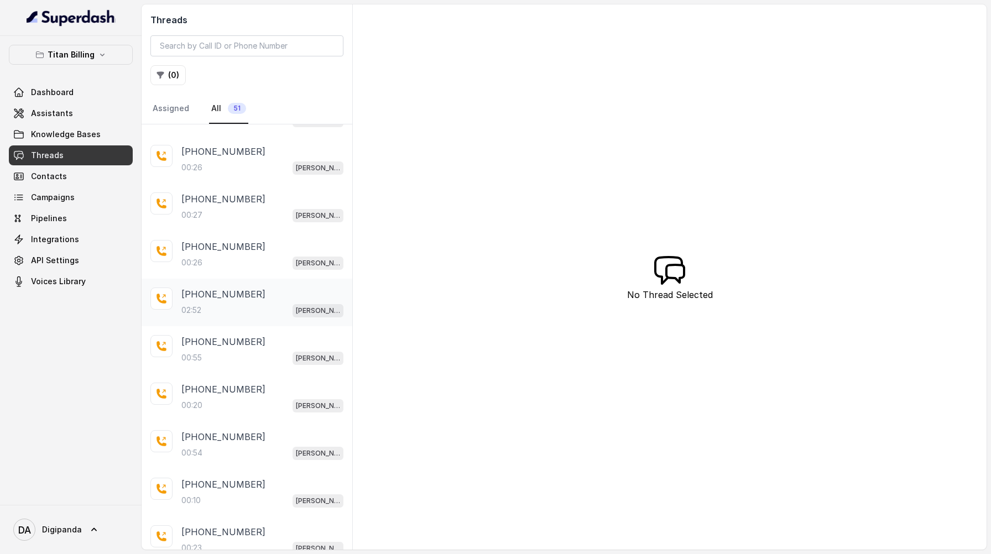
click at [247, 287] on div "[PHONE_NUMBER]" at bounding box center [262, 293] width 162 height 13
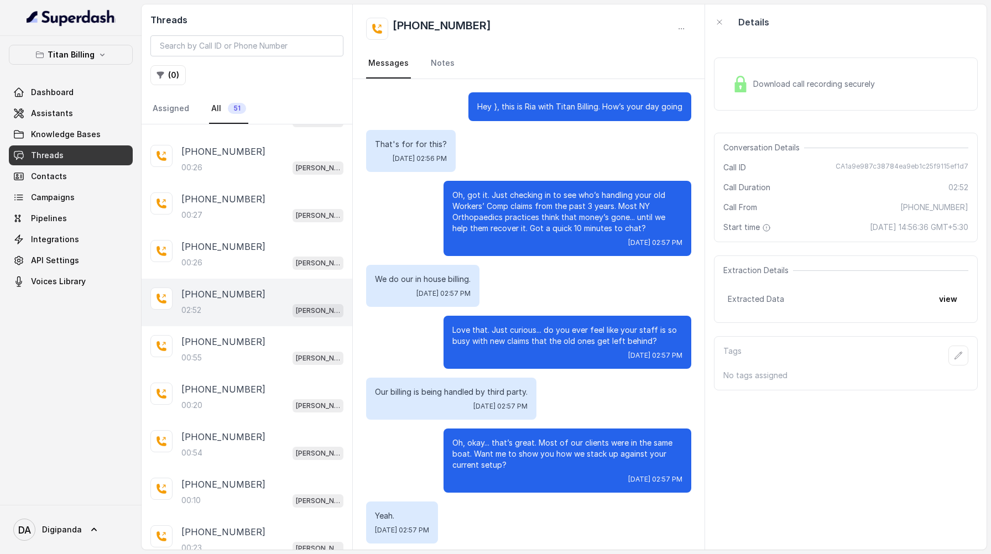
scroll to position [1117, 0]
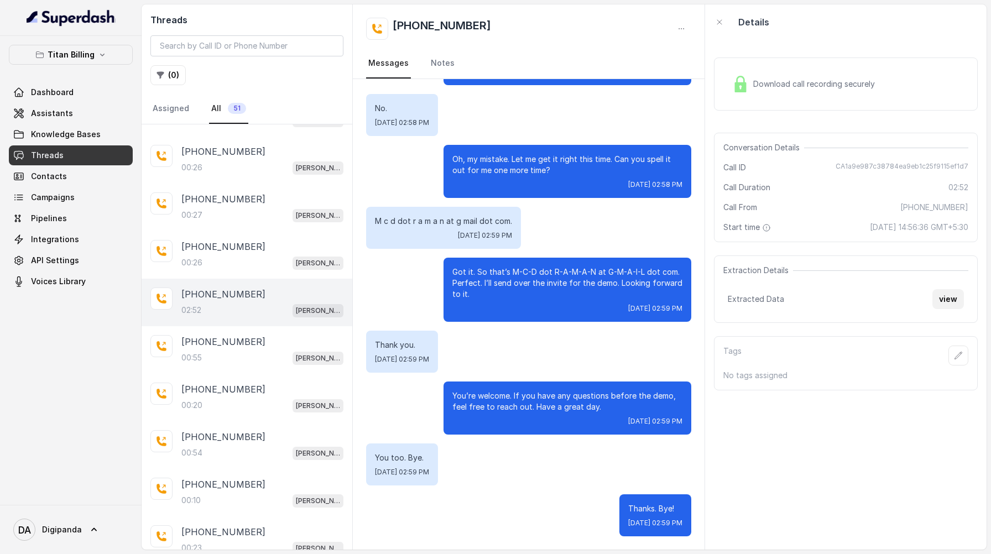
click at [952, 295] on button "view" at bounding box center [948, 299] width 32 height 20
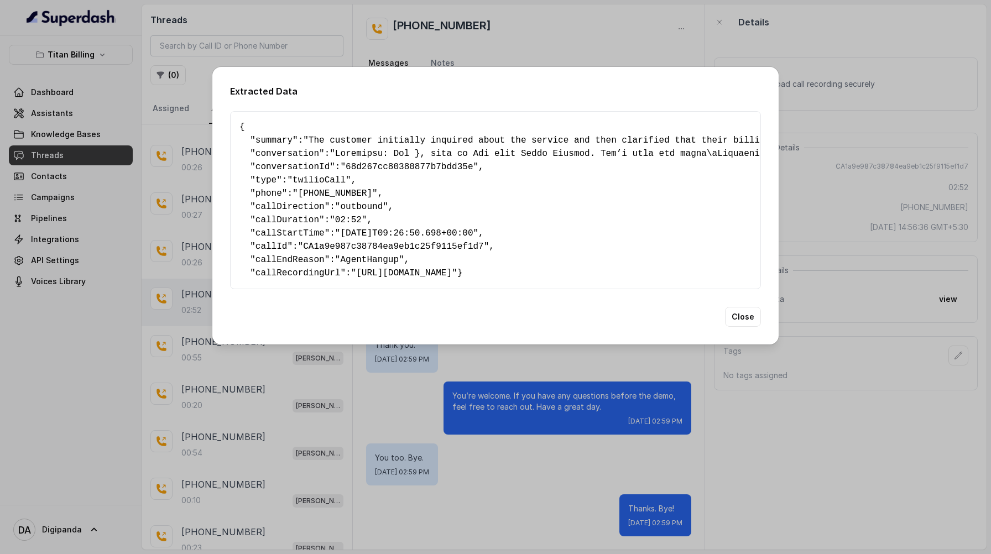
click at [371, 375] on div "Extracted Data { " summary ": "The customer initially inquired about the servic…" at bounding box center [495, 277] width 991 height 554
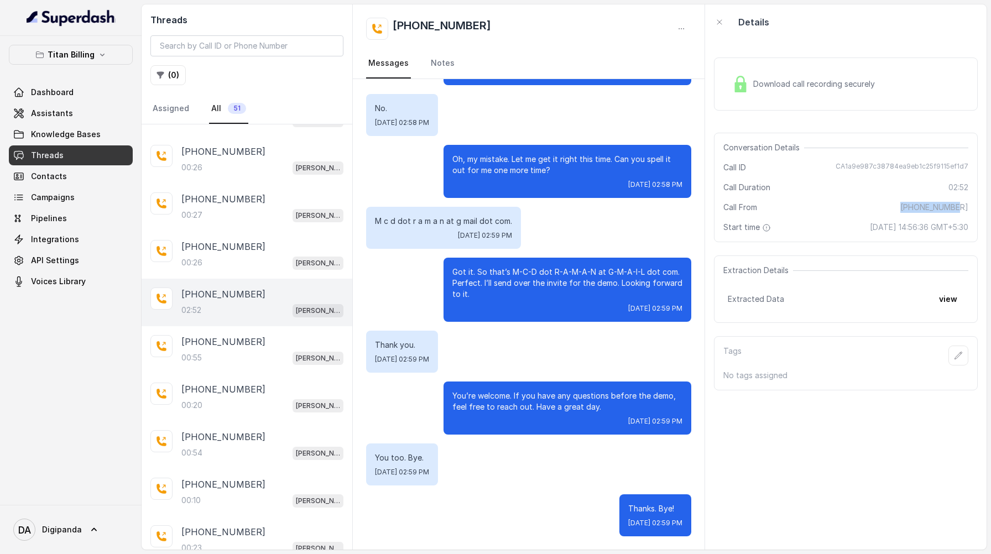
drag, startPoint x: 969, startPoint y: 208, endPoint x: 913, endPoint y: 210, distance: 56.4
click at [913, 210] on div "Conversation Details Call ID CA1a9e987c38784ea9eb1c25f9115ef1d7 Call Duration 0…" at bounding box center [846, 187] width 264 height 109
copy span "[PHONE_NUMBER]"
click at [74, 199] on link "Campaigns" at bounding box center [71, 197] width 124 height 20
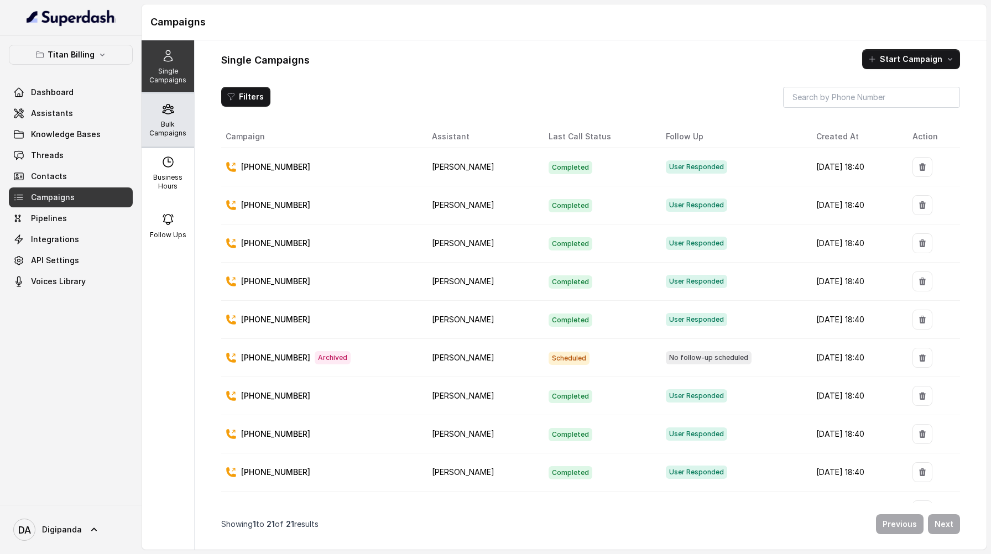
click at [182, 127] on p "Bulk Campaigns" at bounding box center [168, 129] width 44 height 18
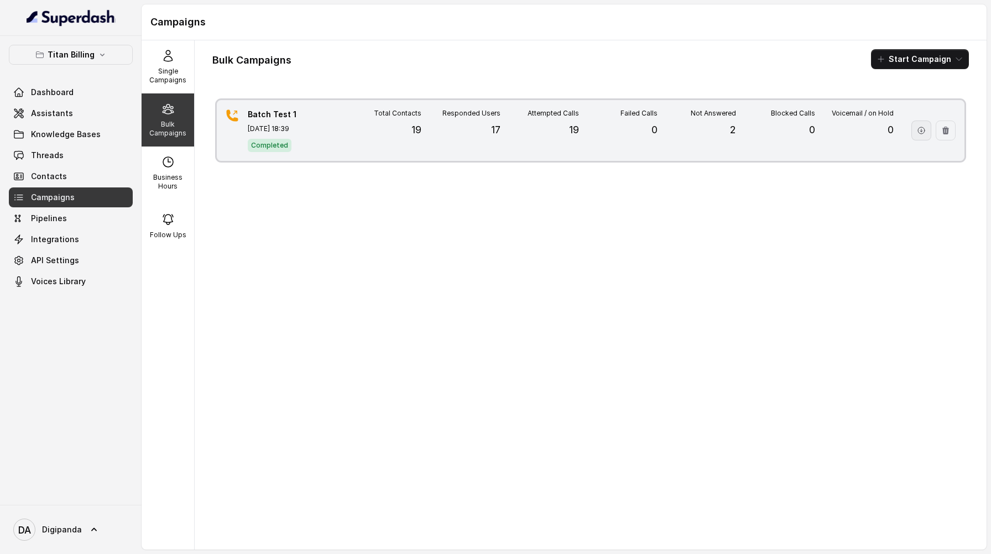
click at [926, 128] on button "button" at bounding box center [921, 131] width 20 height 20
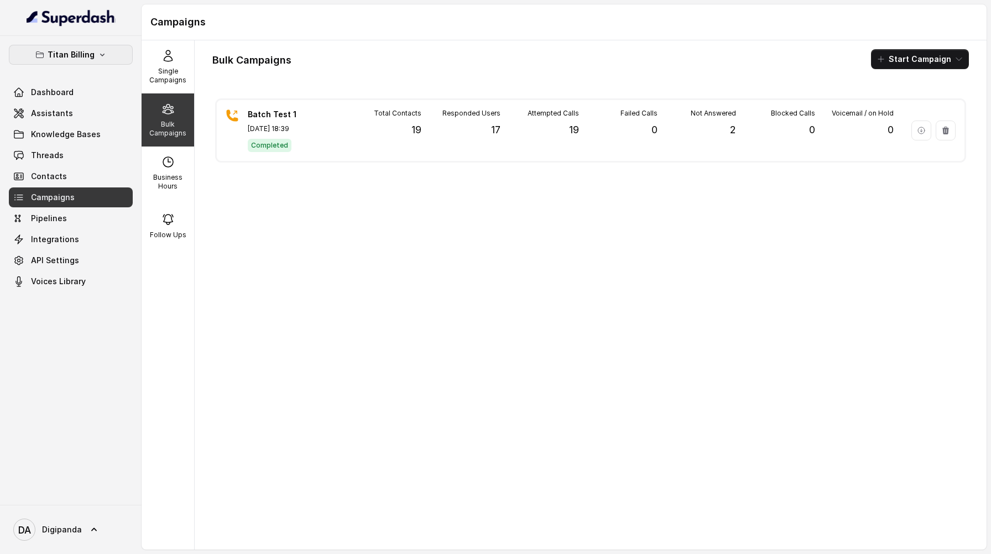
click at [112, 57] on button "Titan Billing" at bounding box center [71, 55] width 124 height 20
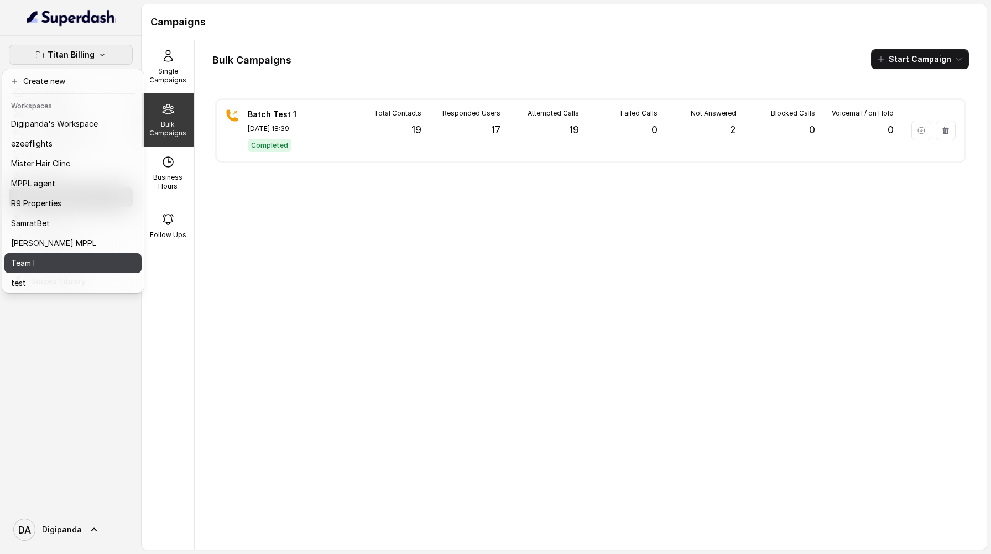
click at [85, 259] on div "Team I" at bounding box center [54, 262] width 87 height 13
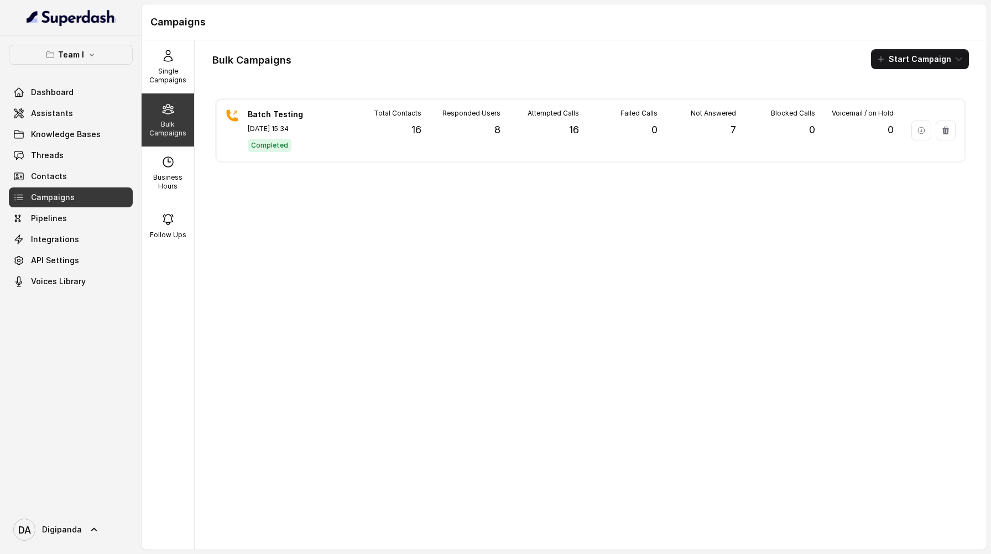
click at [168, 115] on icon at bounding box center [167, 108] width 13 height 13
click at [173, 176] on p "Business Hours" at bounding box center [168, 182] width 44 height 18
select select "UTC"
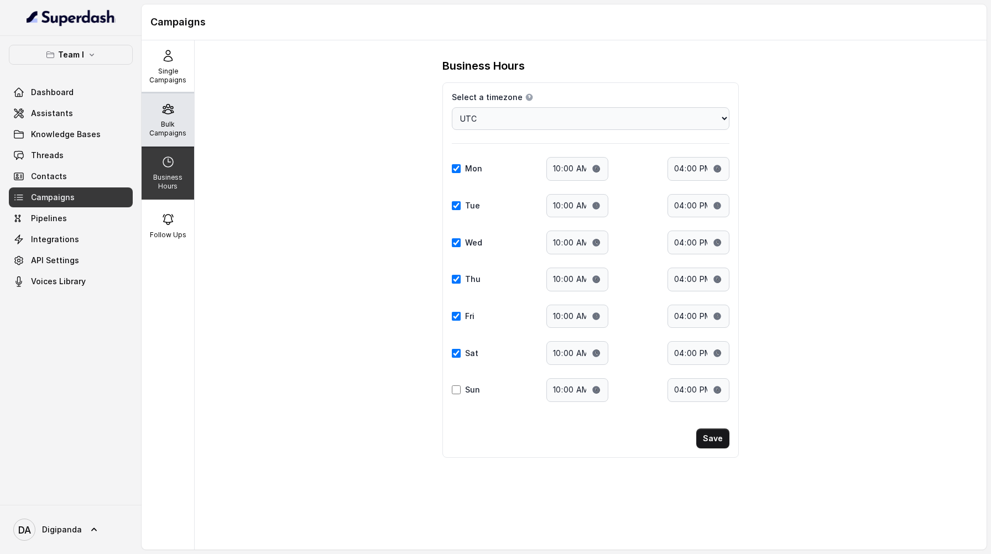
click at [175, 128] on p "Bulk Campaigns" at bounding box center [168, 129] width 44 height 18
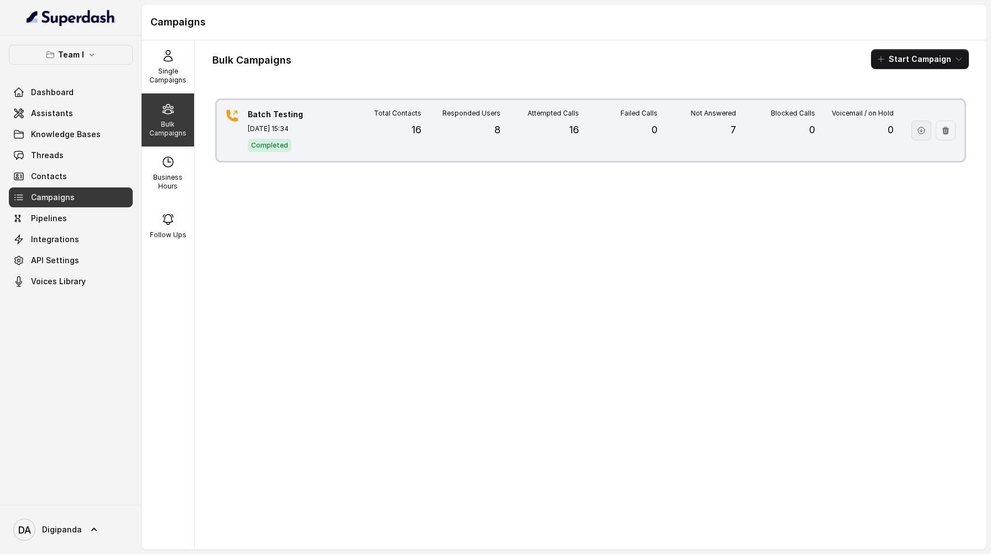
click at [916, 132] on button "button" at bounding box center [921, 131] width 20 height 20
